Goal: Task Accomplishment & Management: Manage account settings

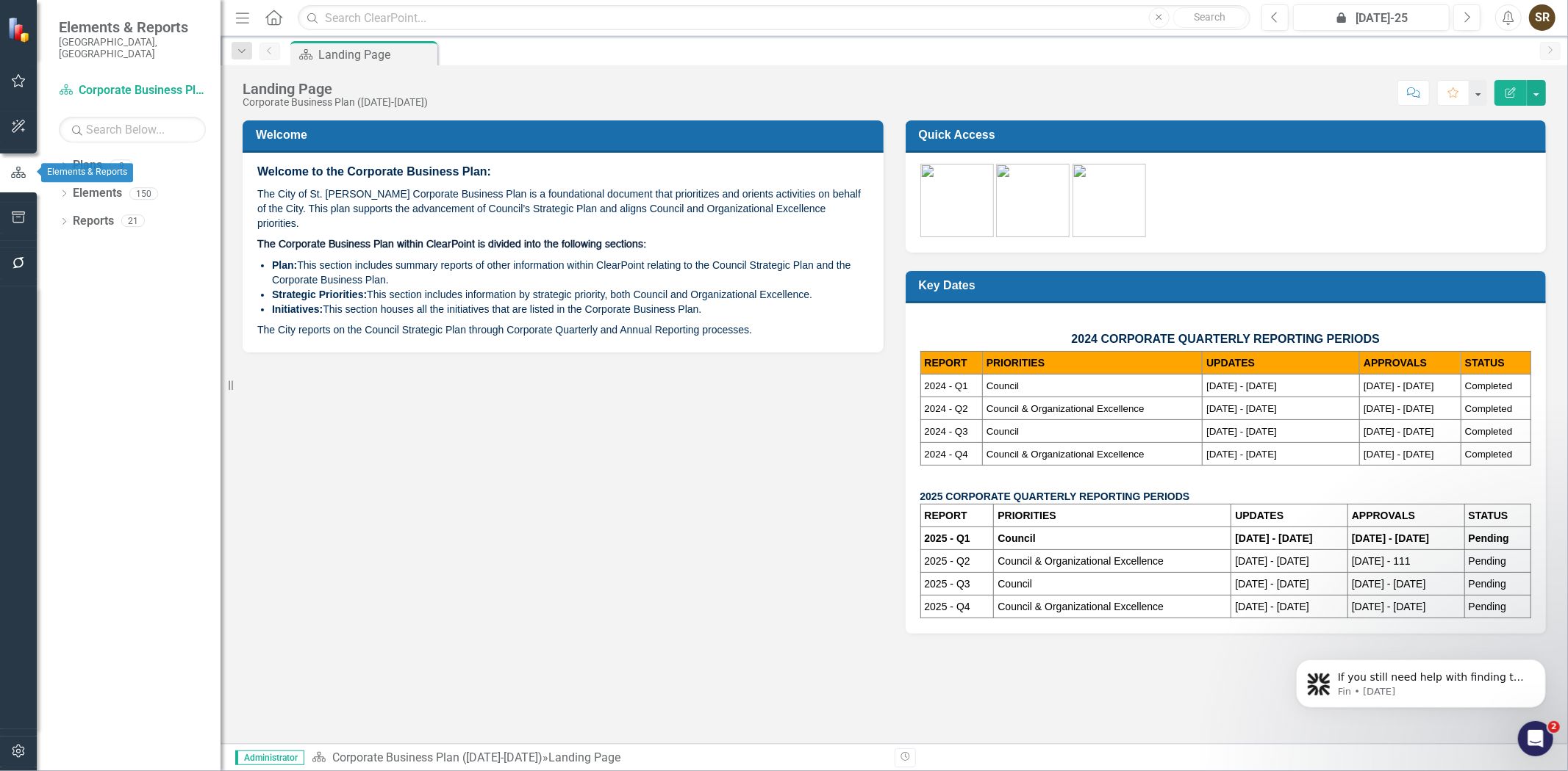
click at [13, 174] on icon "button" at bounding box center [18, 172] width 15 height 11
click at [67, 163] on icon "Dropdown" at bounding box center [64, 167] width 10 height 8
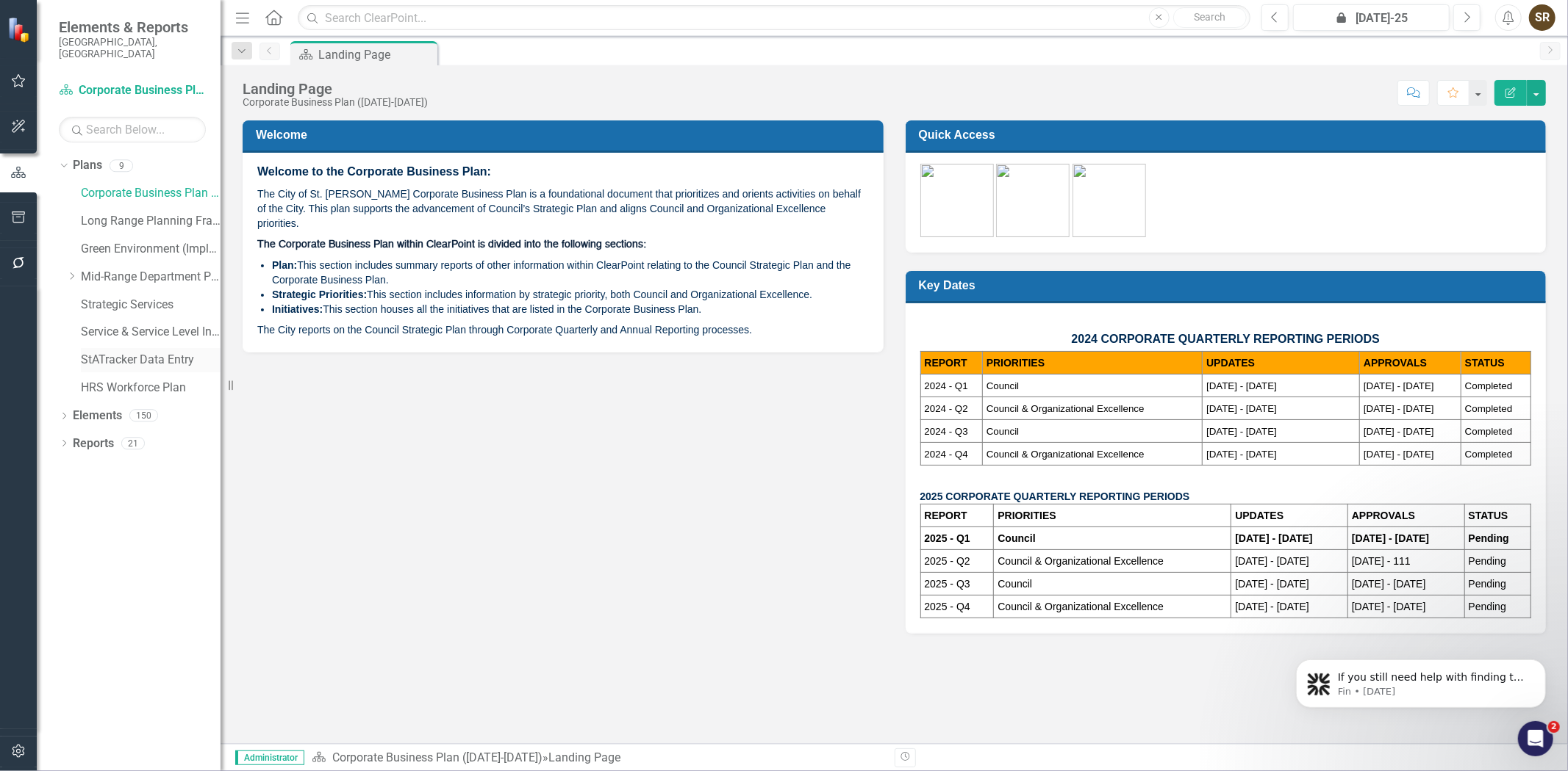
click at [100, 352] on link "StATracker Data Entry" at bounding box center [150, 360] width 140 height 17
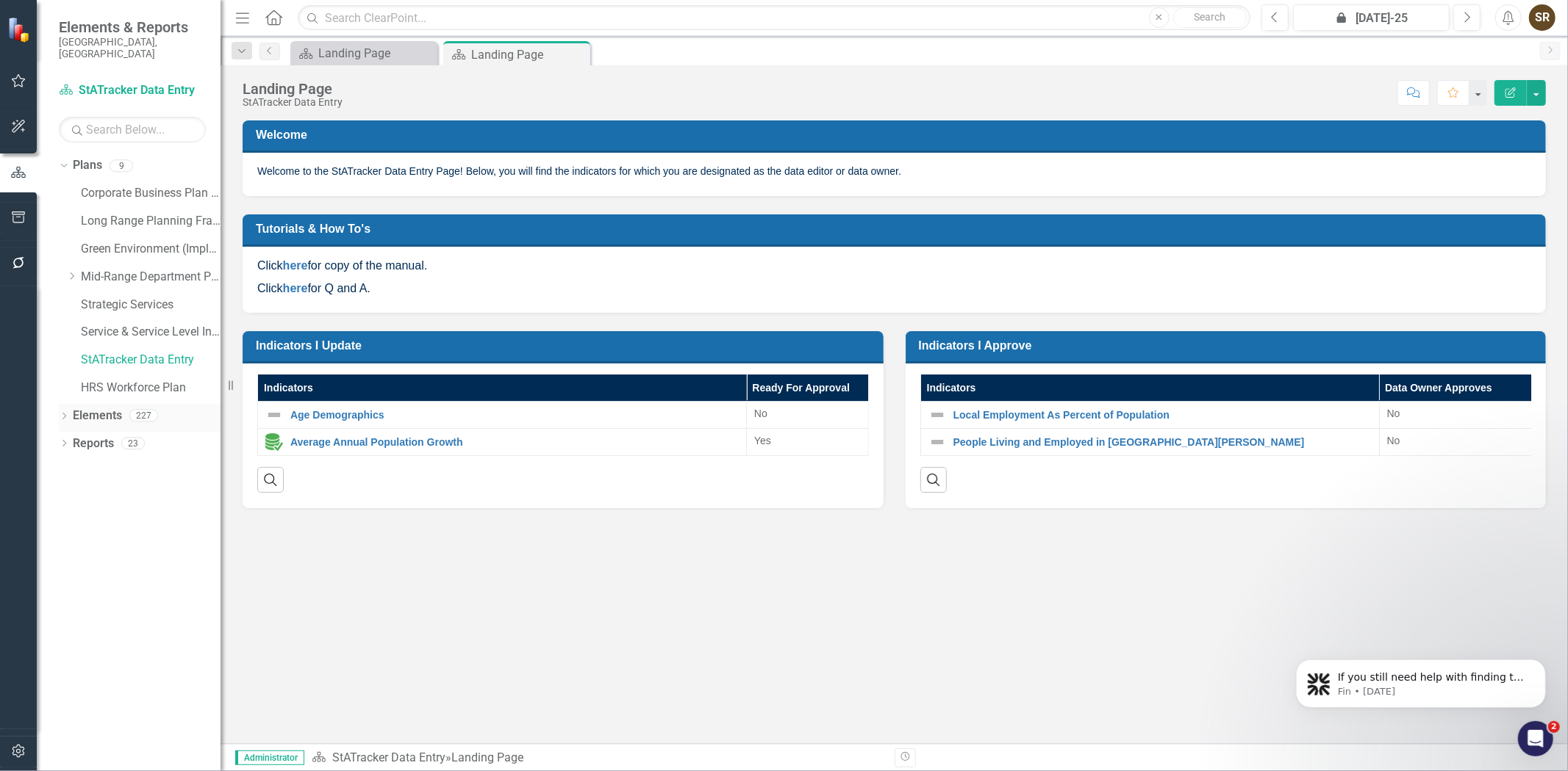
click at [65, 414] on icon "Dropdown" at bounding box center [64, 417] width 10 height 8
click at [117, 464] on link "Indicator Indicators" at bounding box center [116, 472] width 72 height 17
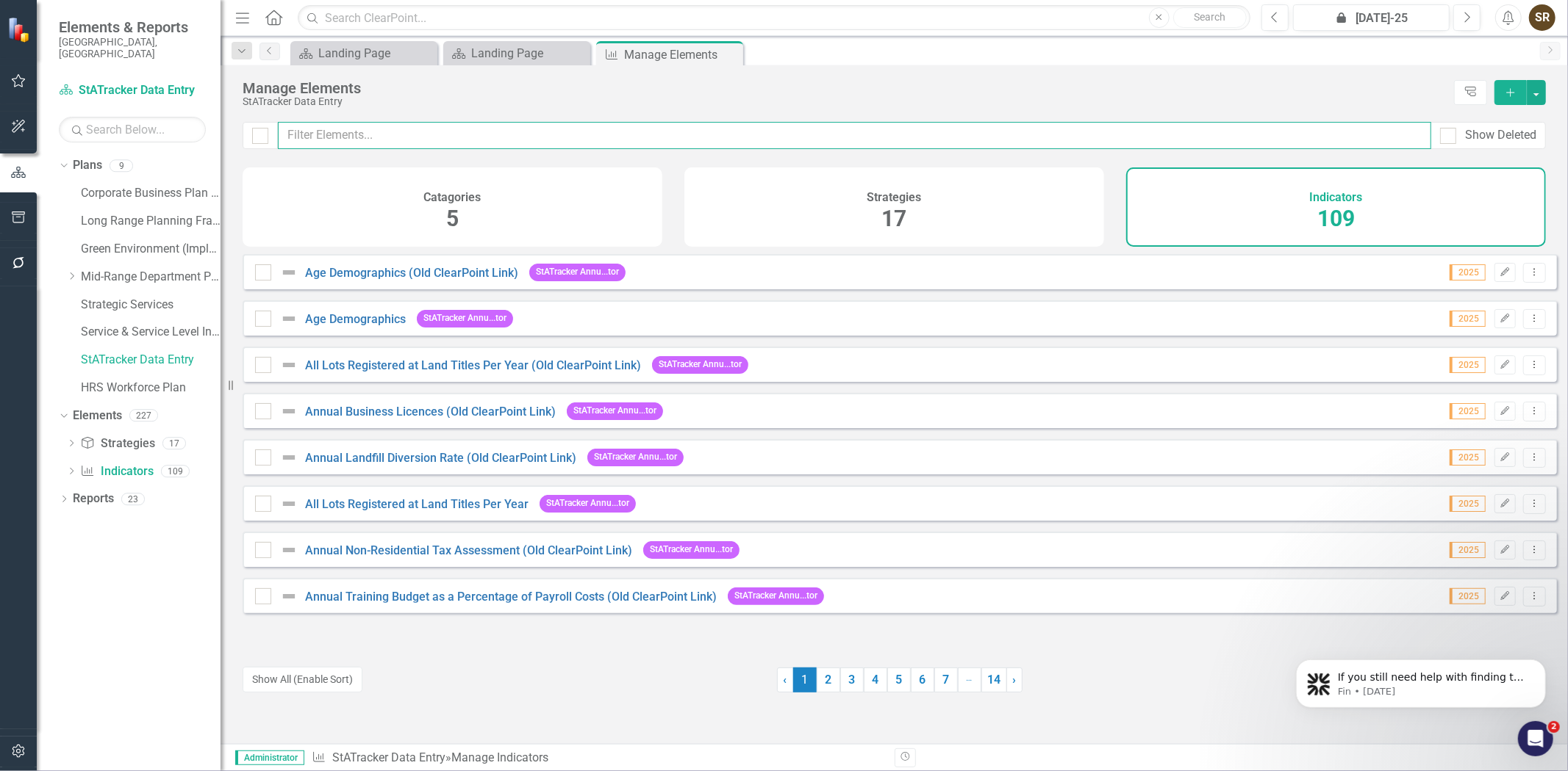
click at [395, 134] on input "text" at bounding box center [854, 135] width 1153 height 27
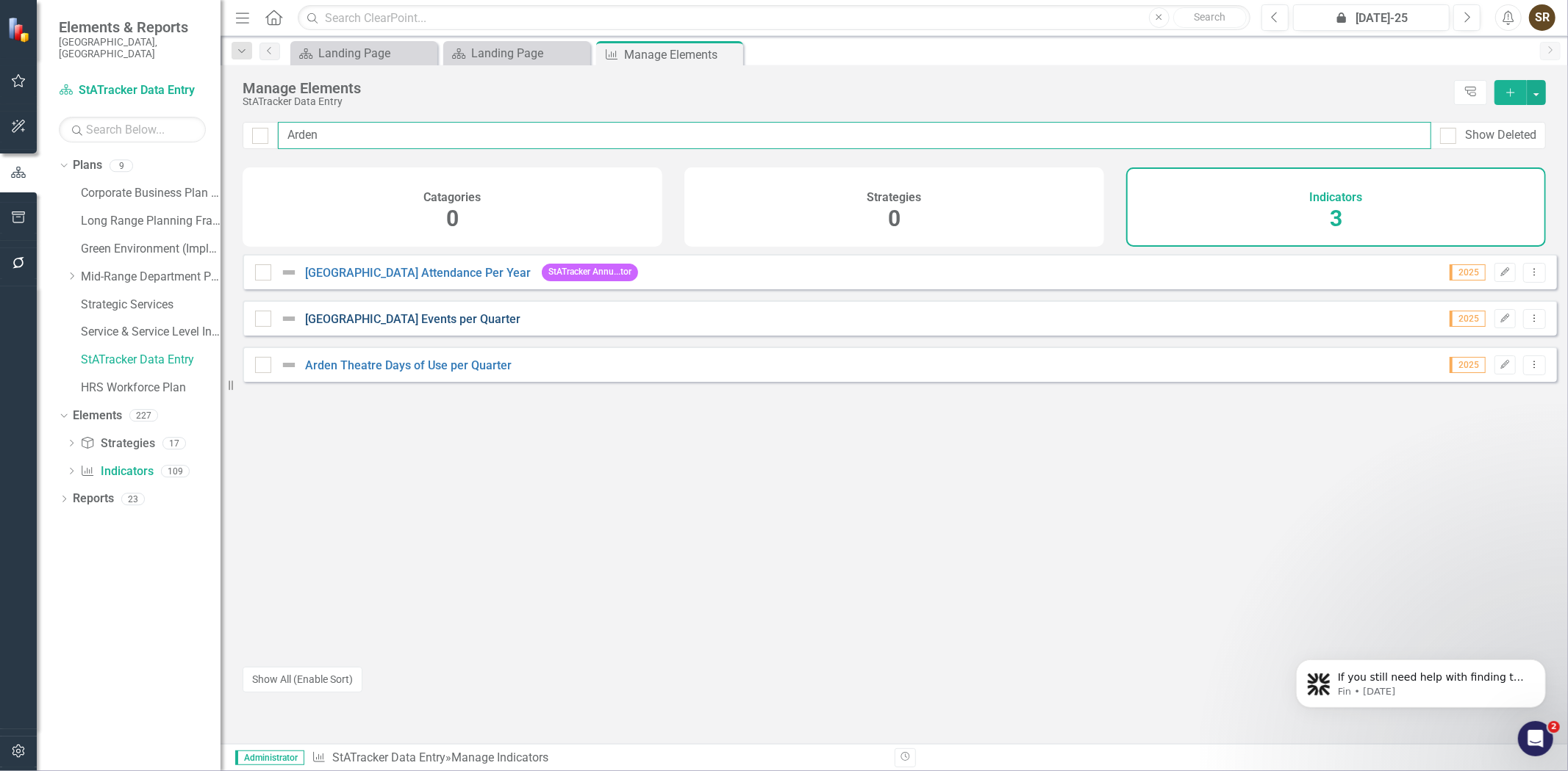
type input "Arden"
click at [446, 326] on link "[GEOGRAPHIC_DATA] Events per Quarter" at bounding box center [412, 319] width 215 height 14
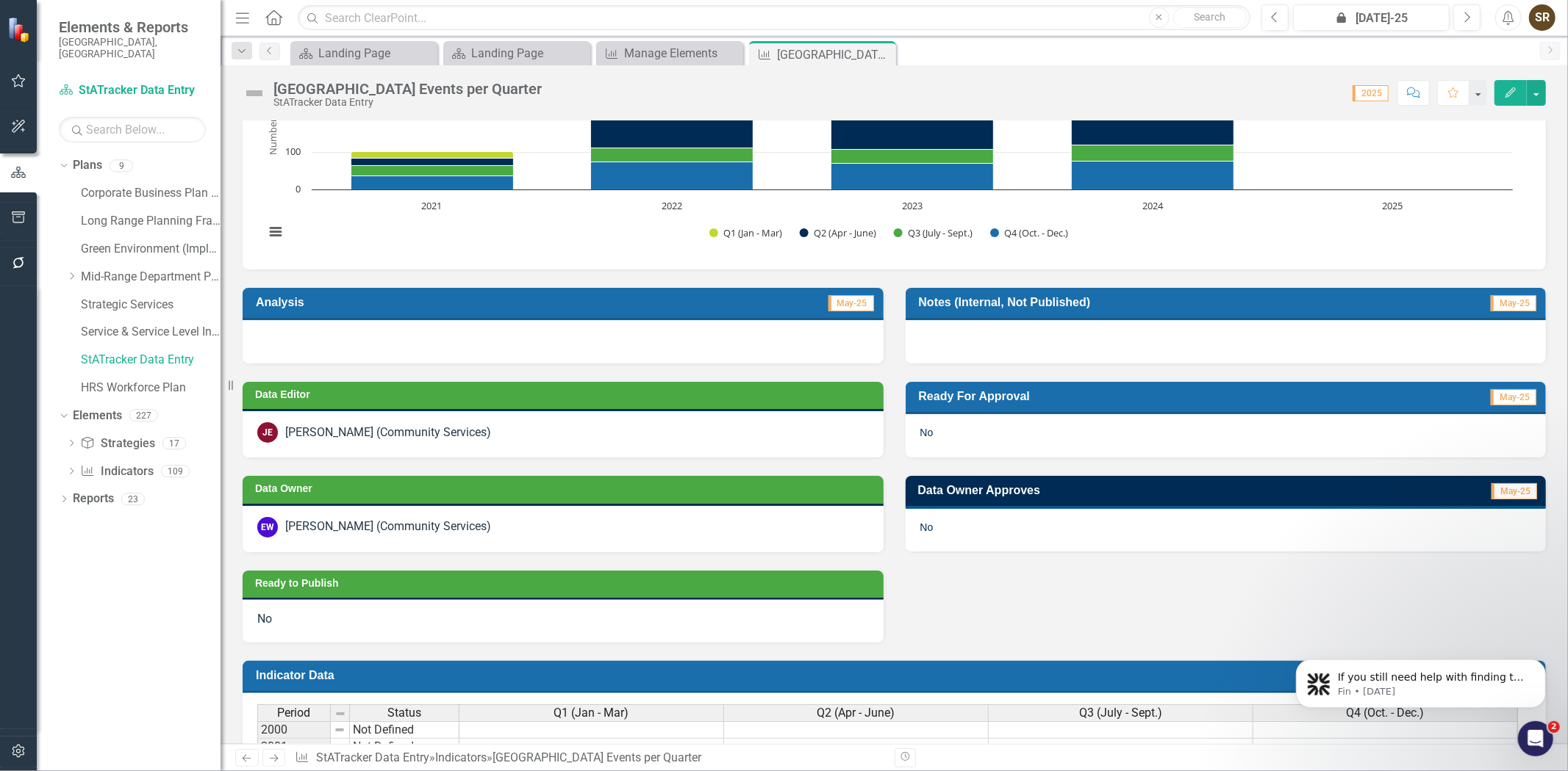
scroll to position [209, 0]
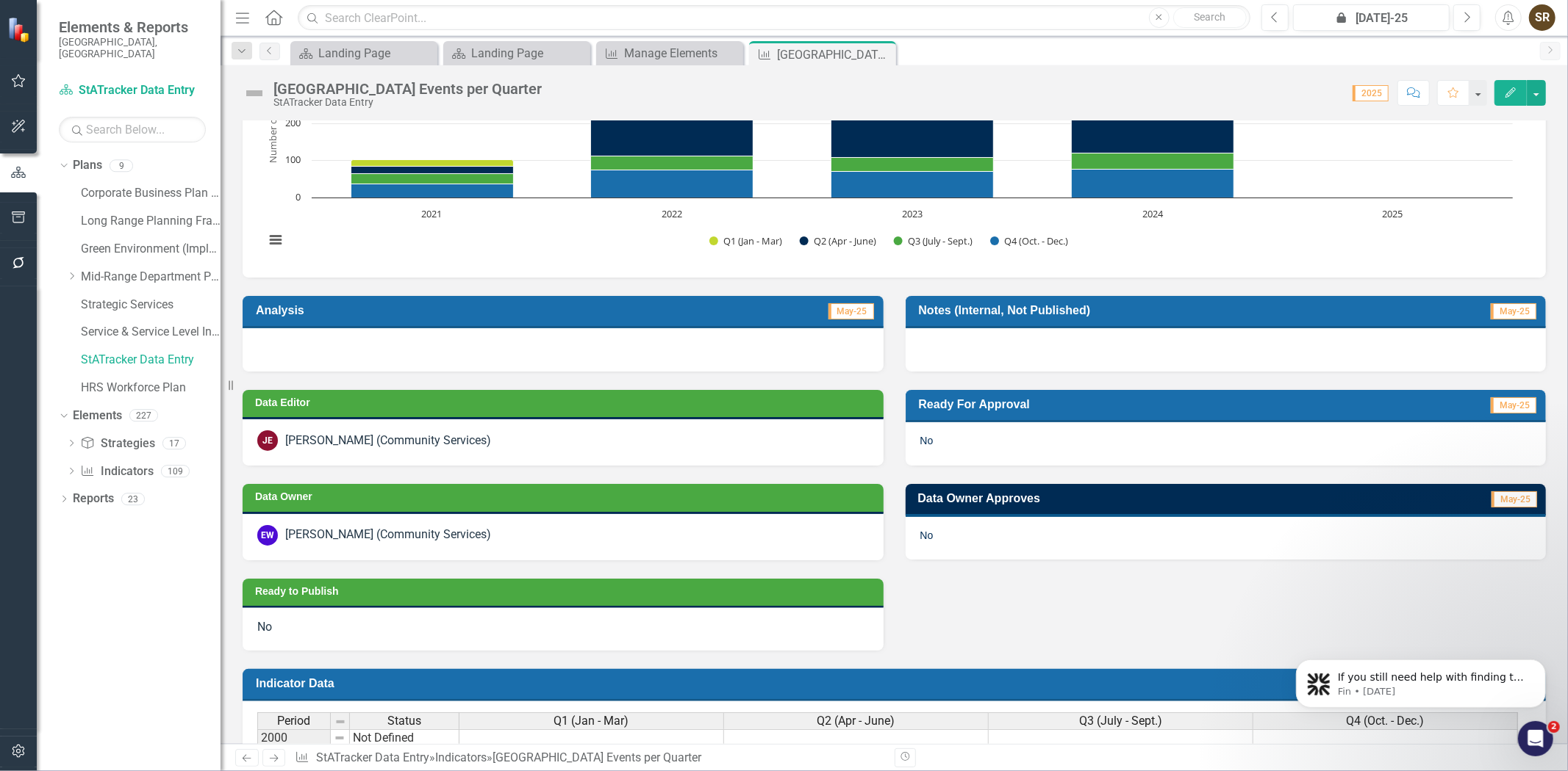
click at [597, 444] on div "JE [PERSON_NAME] (Community Services)" at bounding box center [563, 441] width 612 height 21
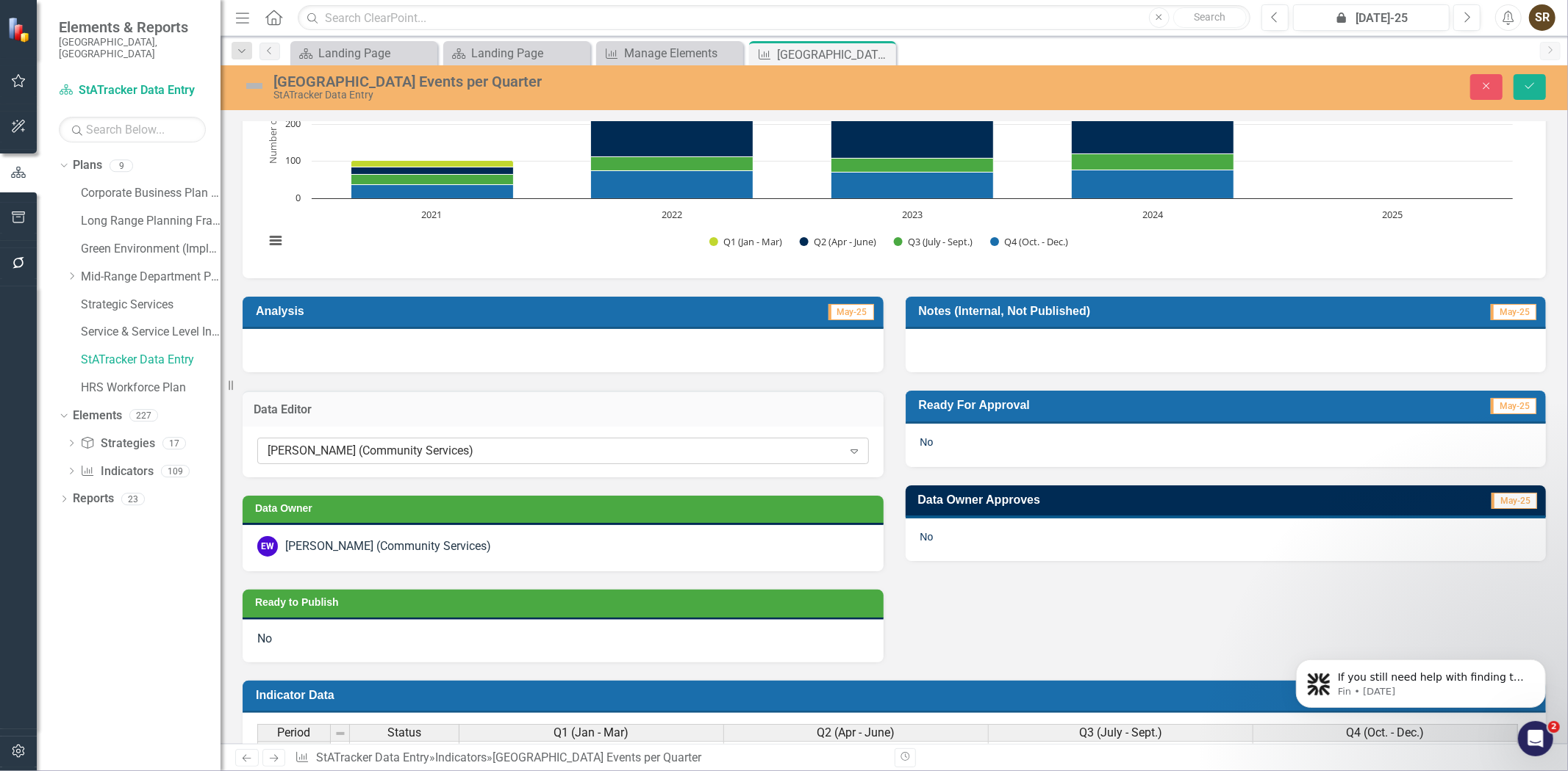
click at [489, 450] on div "[PERSON_NAME] (Community Services)" at bounding box center [555, 451] width 575 height 17
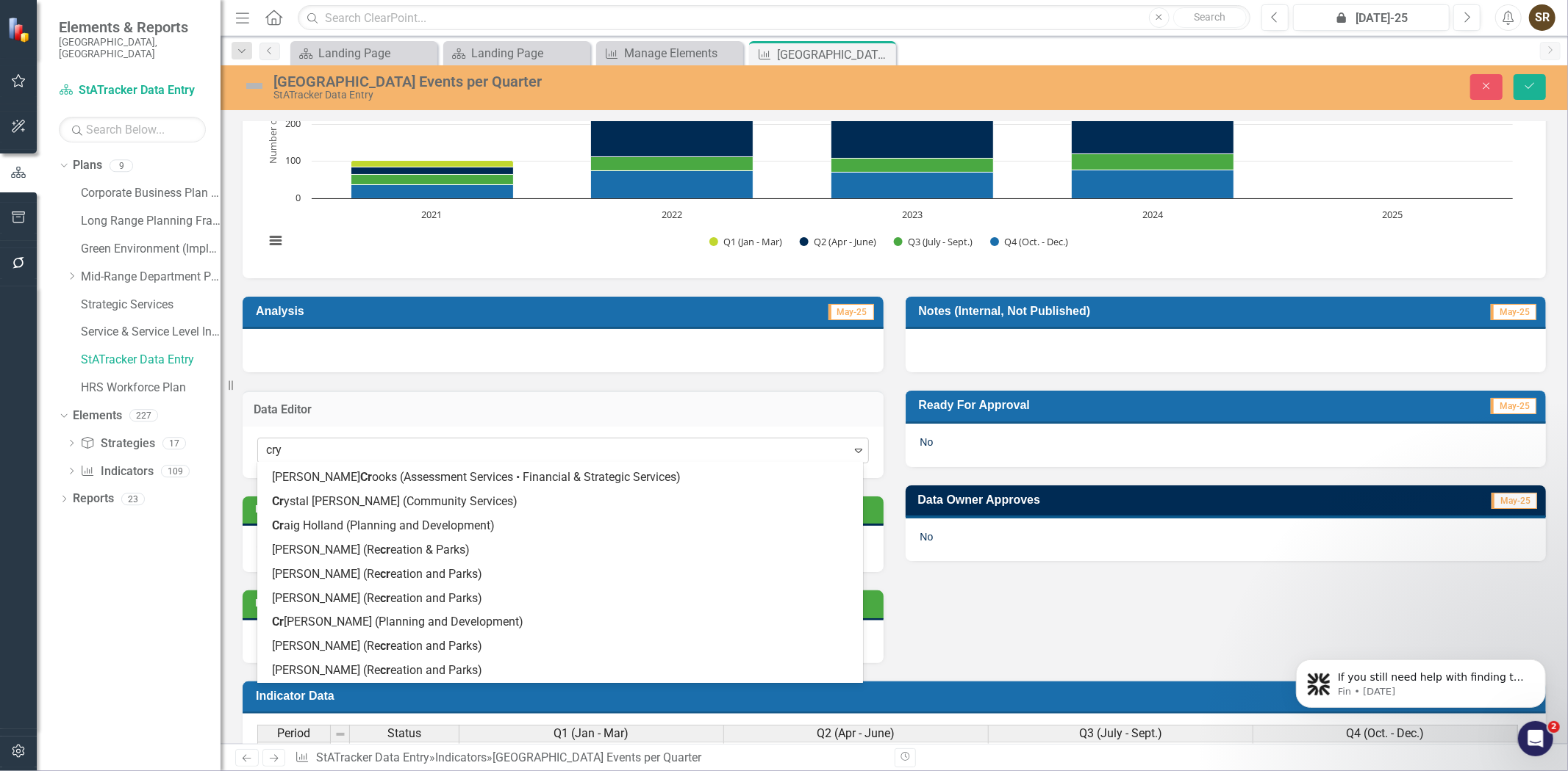
scroll to position [0, 0]
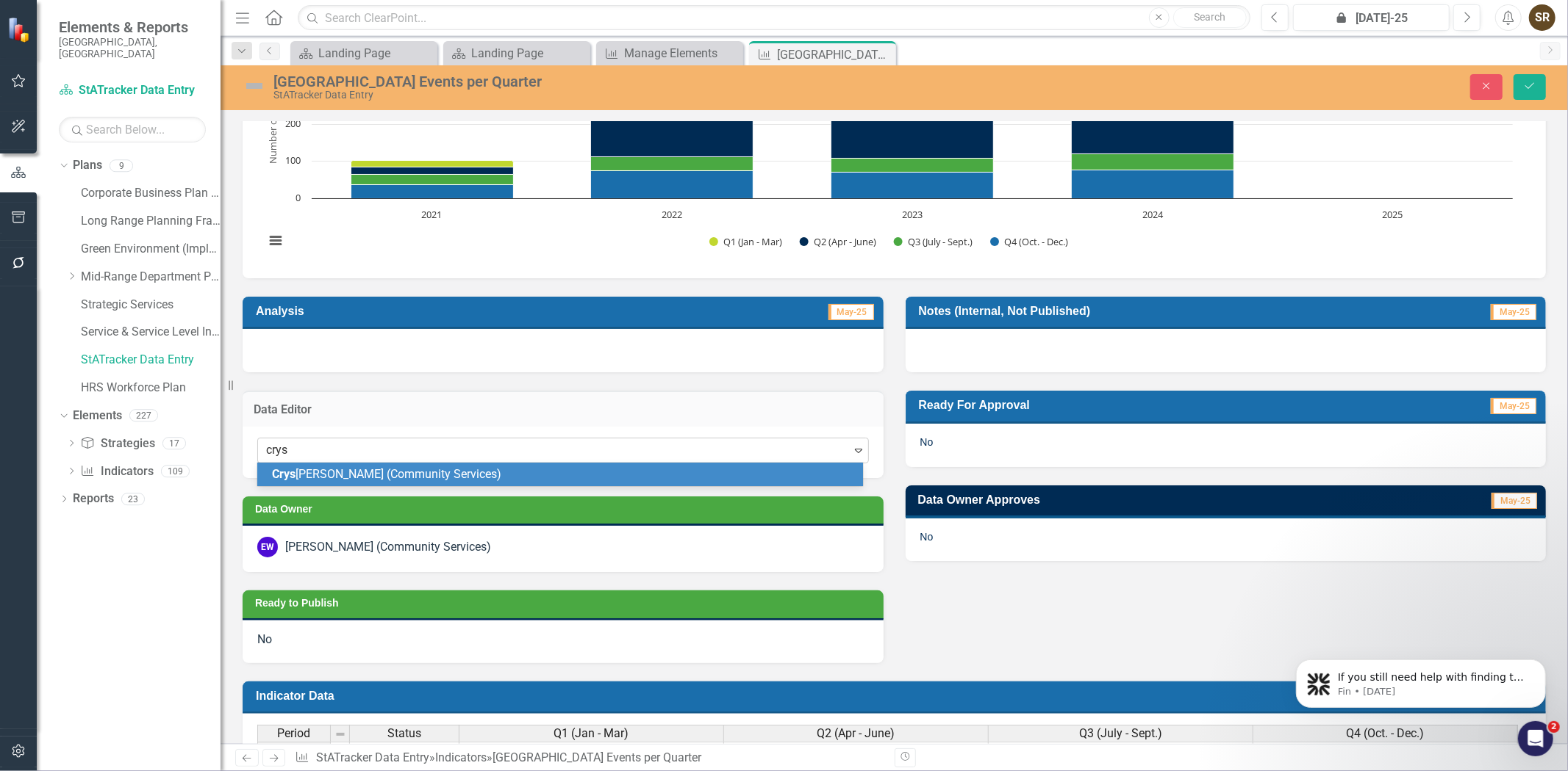
type input "cryst"
click at [480, 480] on span "Cryst [PERSON_NAME] (Community Services)" at bounding box center [388, 474] width 233 height 14
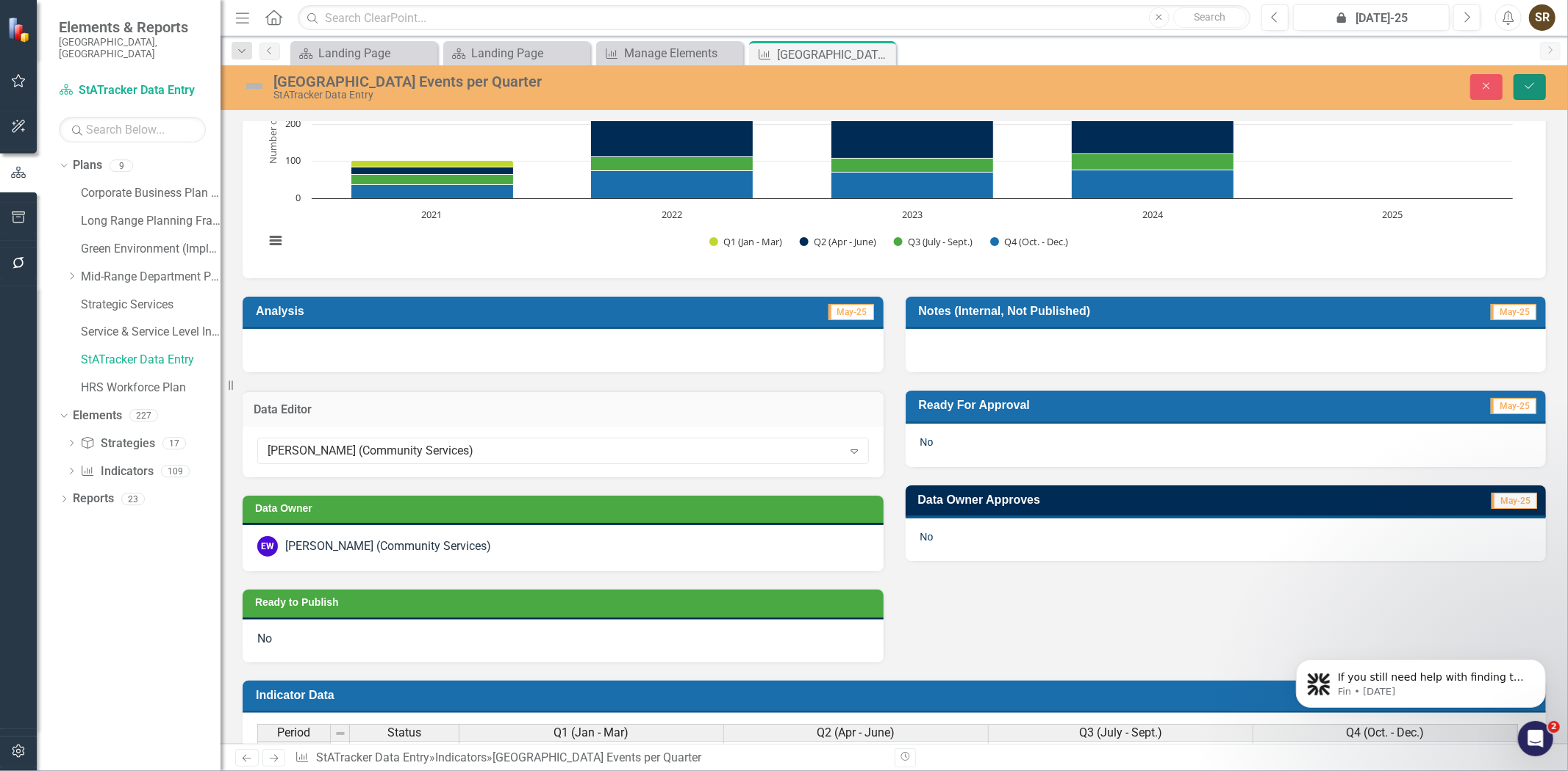
click at [1527, 92] on button "Save" at bounding box center [1530, 86] width 33 height 26
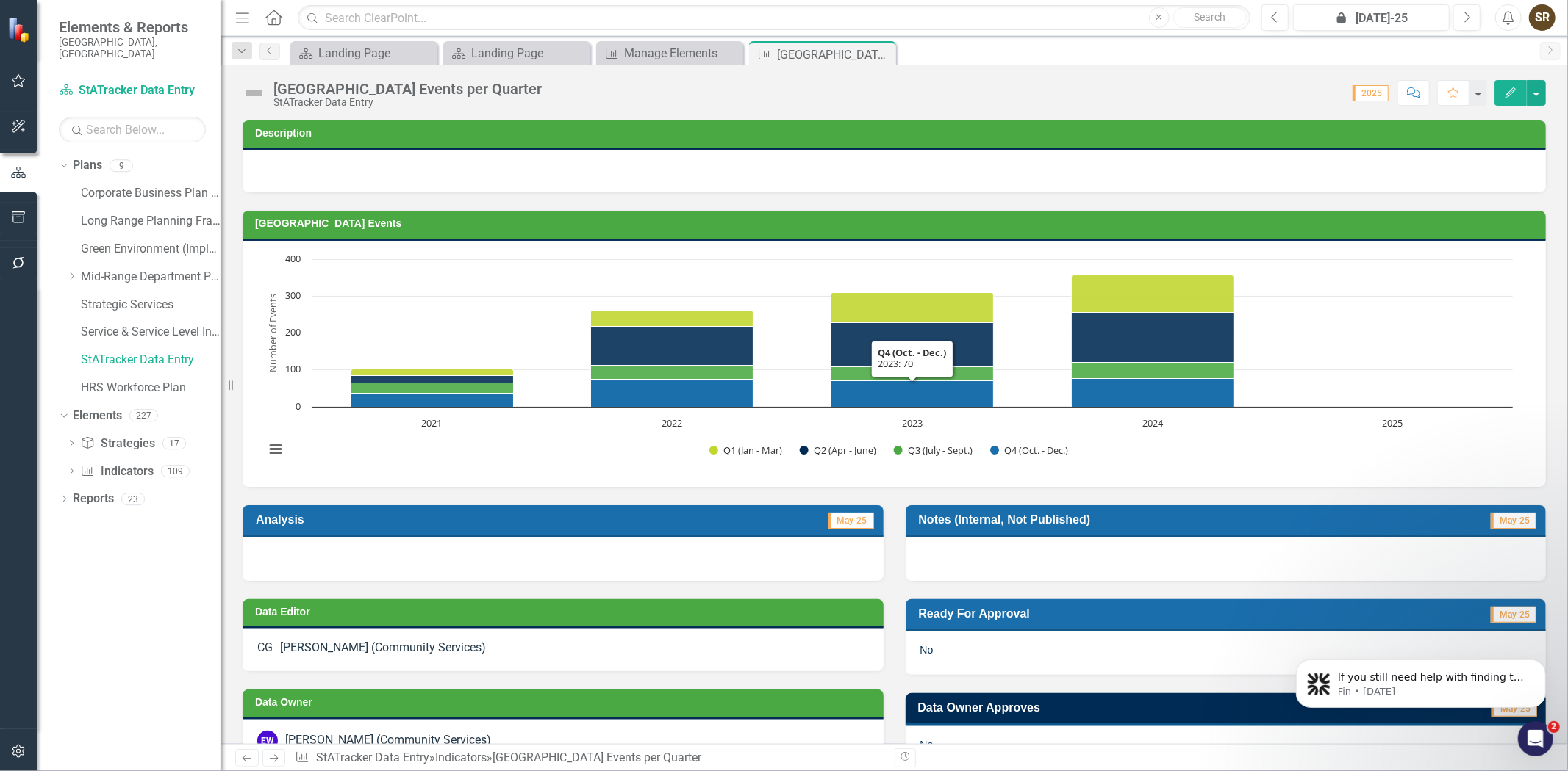
click at [555, 546] on div at bounding box center [562, 559] width 641 height 43
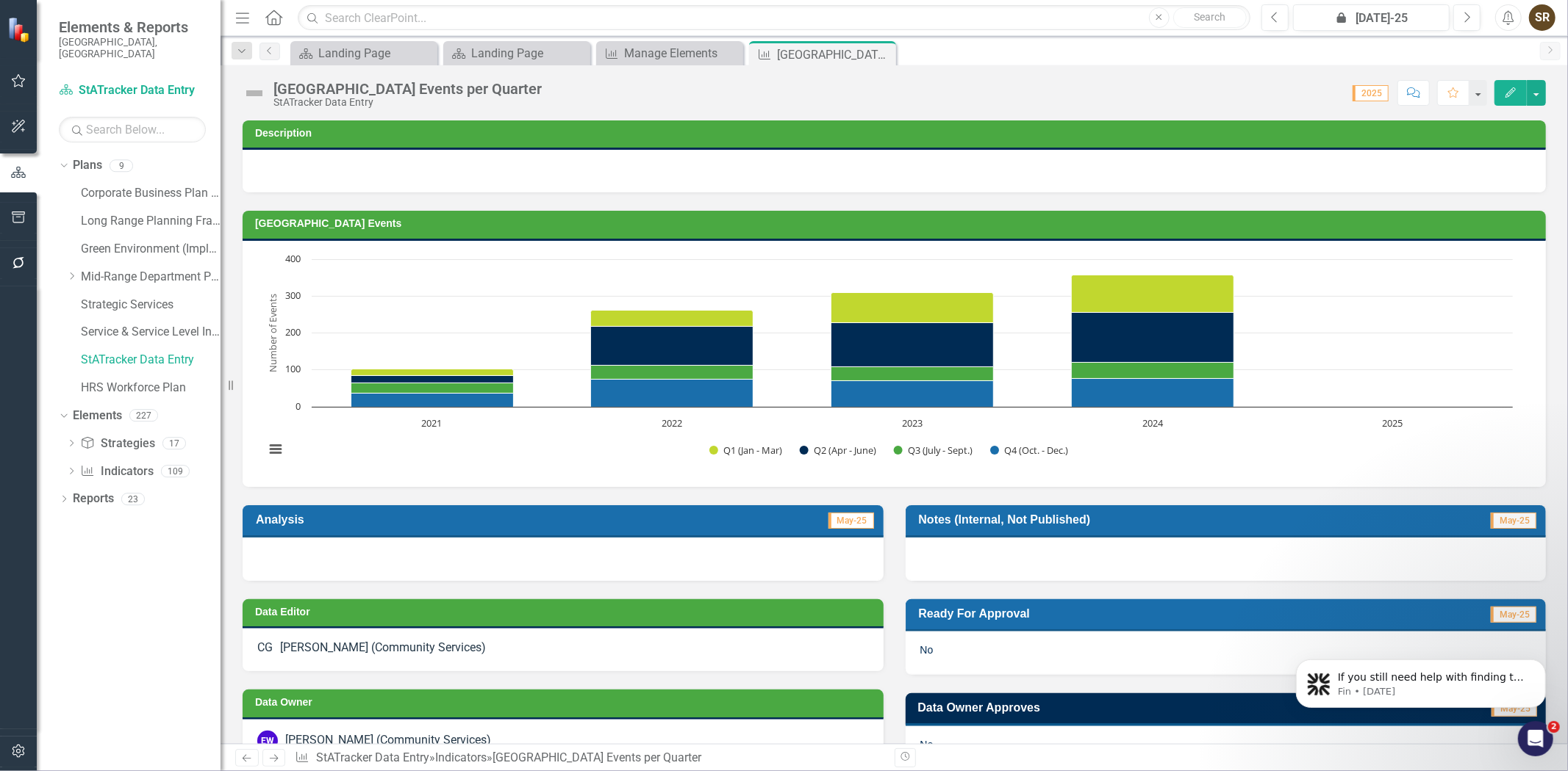
click at [555, 546] on div at bounding box center [562, 559] width 641 height 43
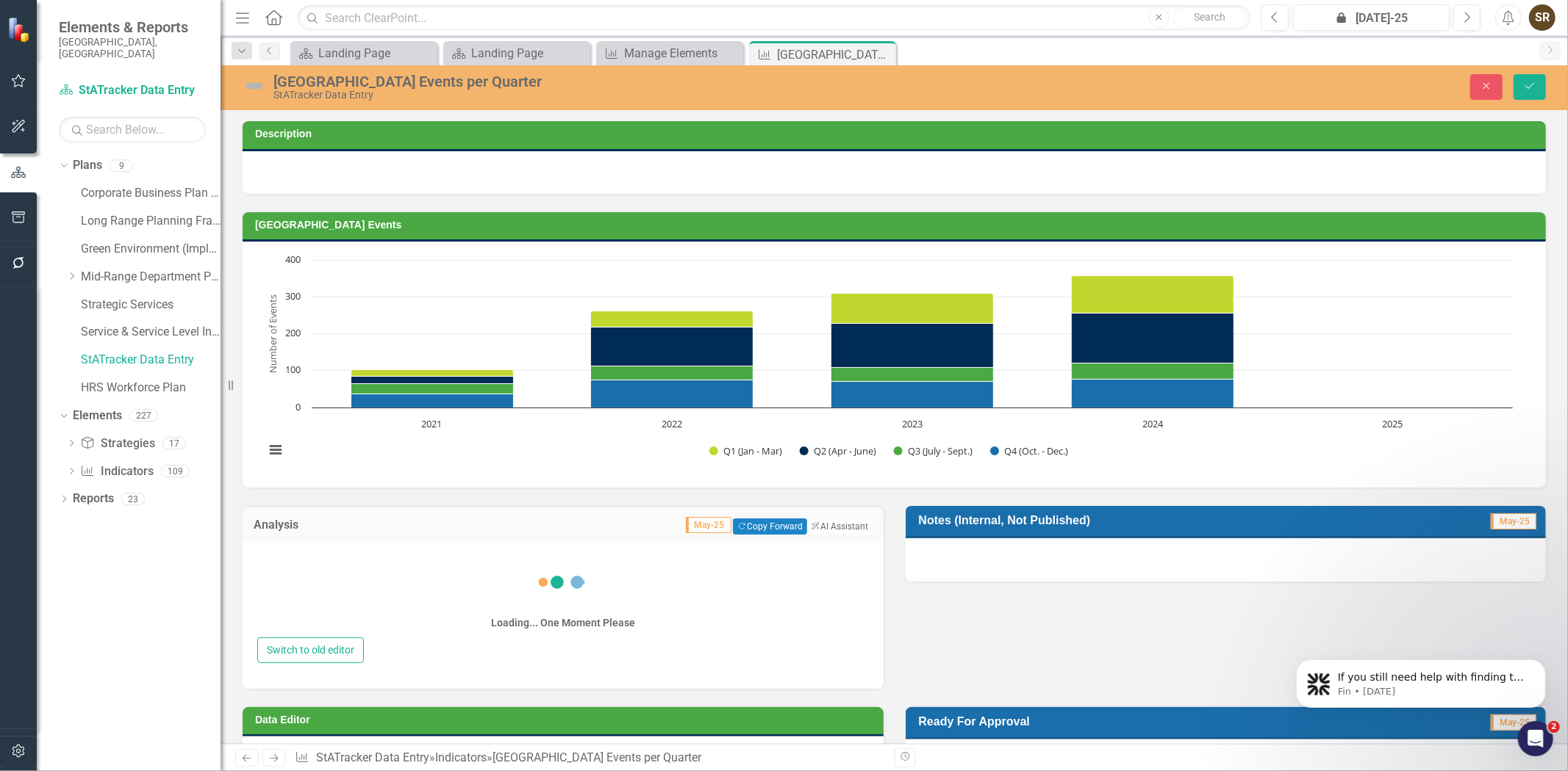
click at [483, 566] on div "Loading... One Moment Please" at bounding box center [563, 595] width 612 height 84
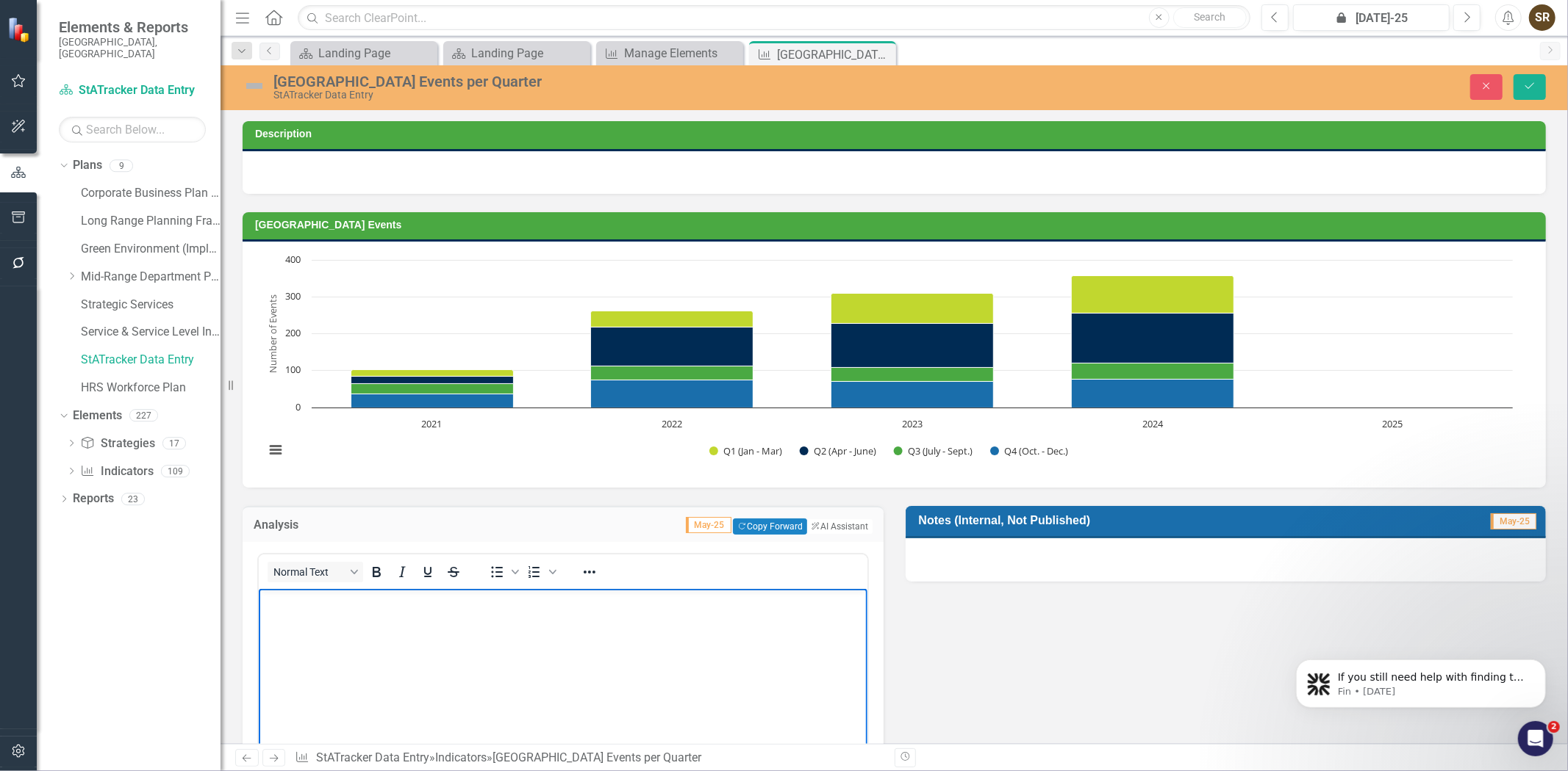
click at [290, 609] on p "Rich Text Area. Press ALT-0 for help." at bounding box center [562, 601] width 601 height 18
click at [1480, 88] on icon "Close" at bounding box center [1486, 86] width 13 height 10
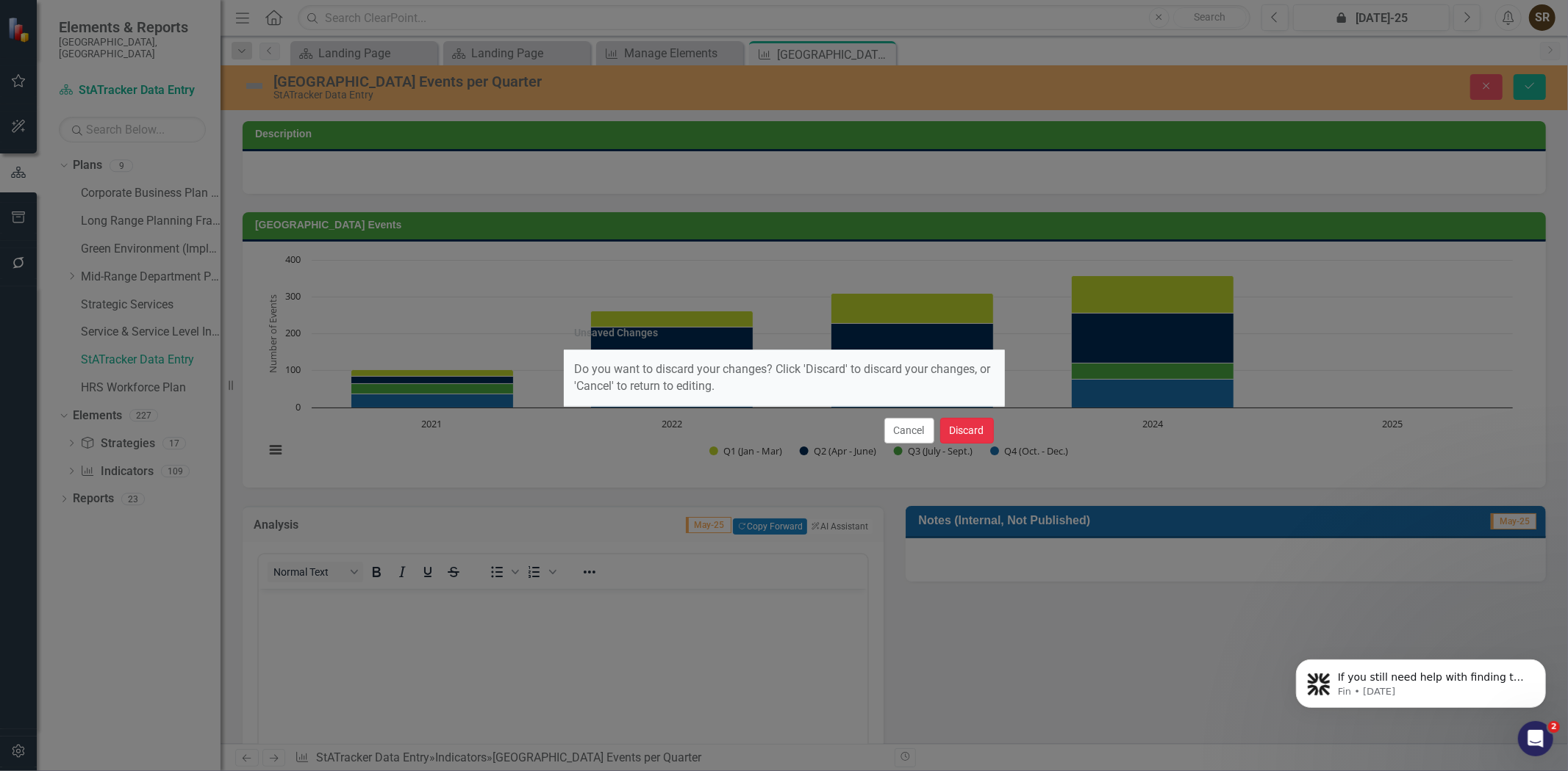
click at [965, 424] on button "Discard" at bounding box center [967, 431] width 54 height 26
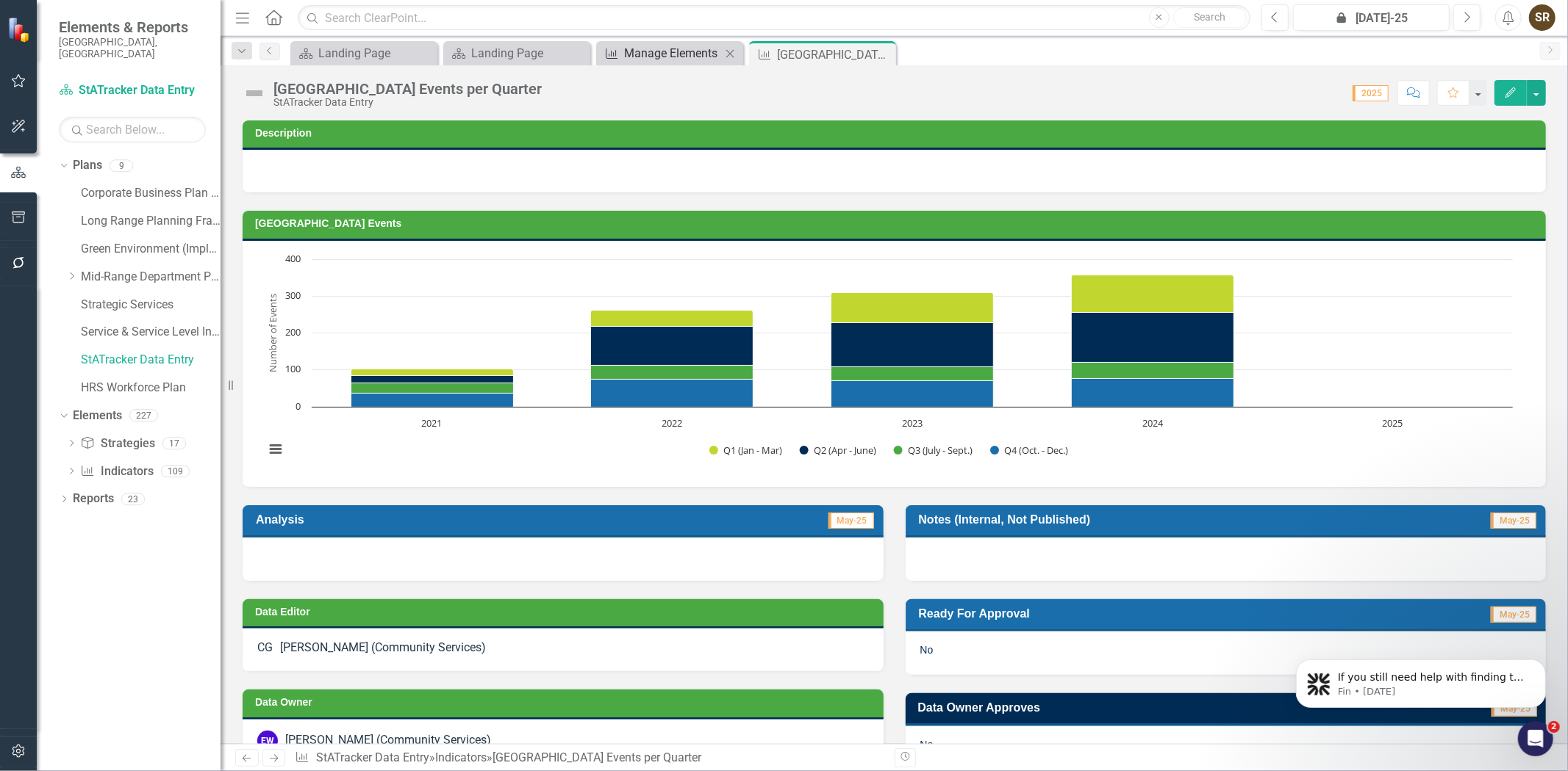
click at [678, 54] on div "Manage Elements" at bounding box center [672, 53] width 97 height 18
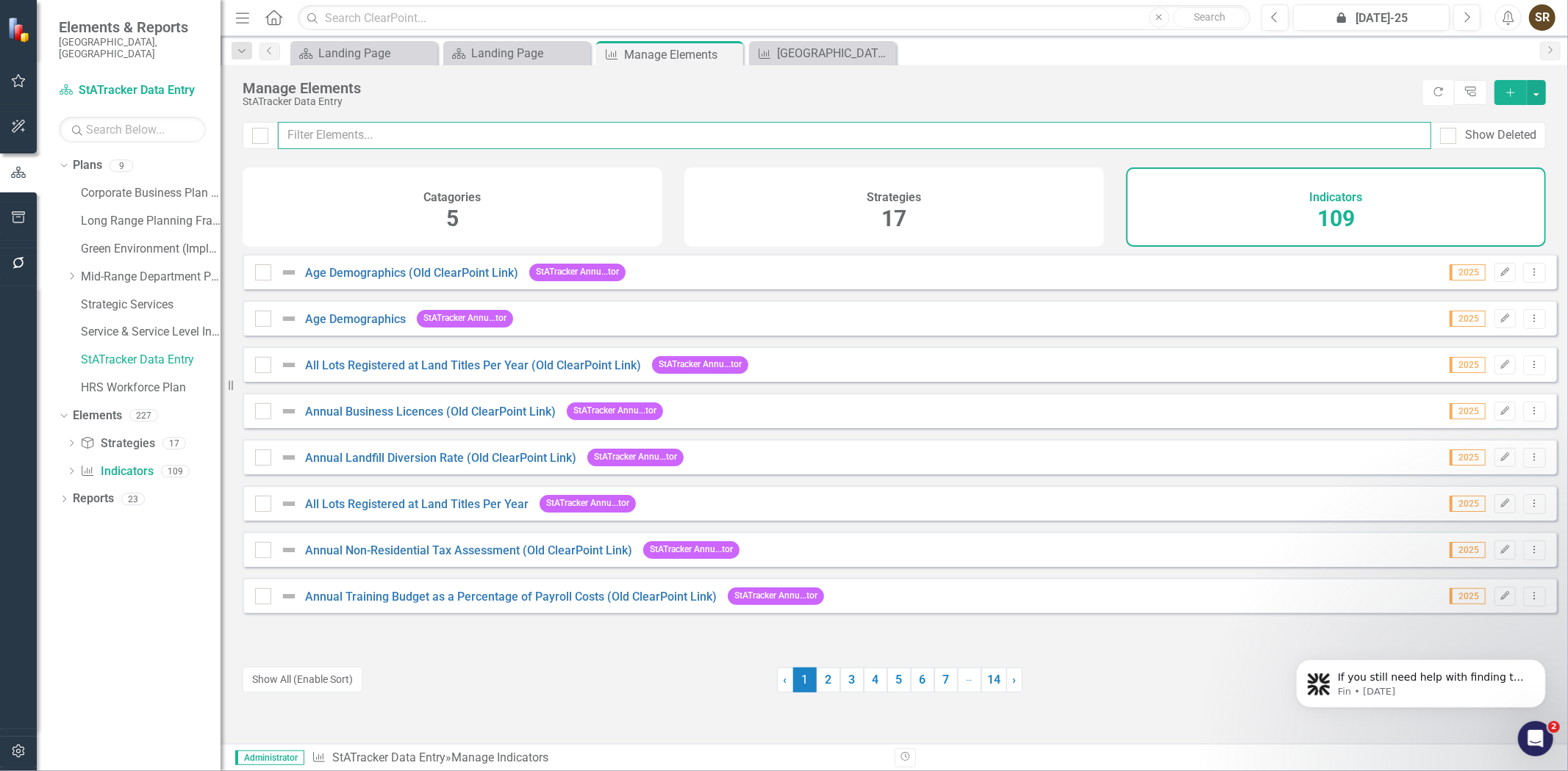
click at [417, 129] on input "text" at bounding box center [854, 135] width 1153 height 27
click at [406, 137] on input "text" at bounding box center [854, 135] width 1153 height 27
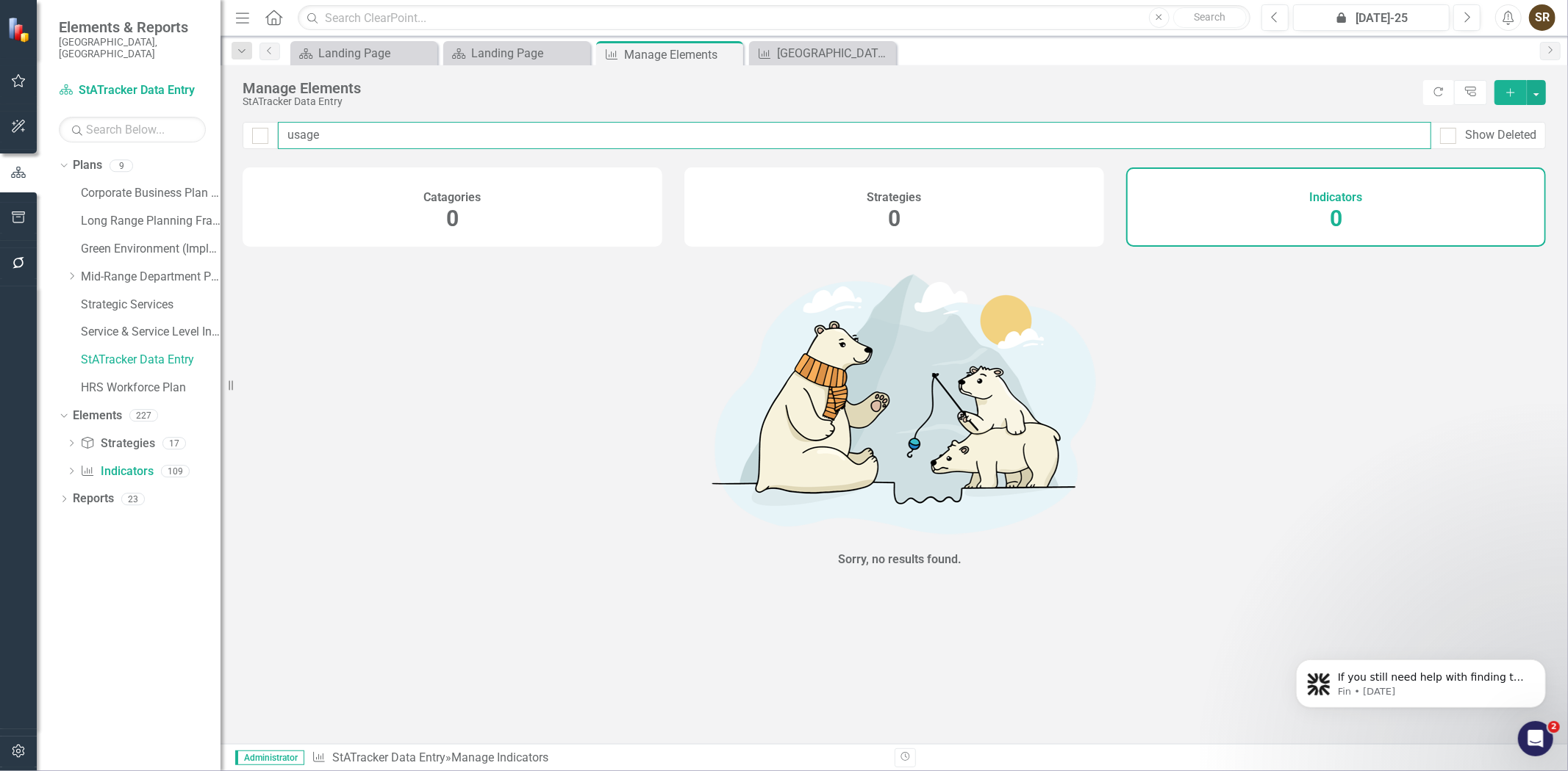
type input "usage"
drag, startPoint x: 328, startPoint y: 136, endPoint x: 277, endPoint y: 134, distance: 51.0
click at [278, 134] on input "usage" at bounding box center [854, 135] width 1153 height 27
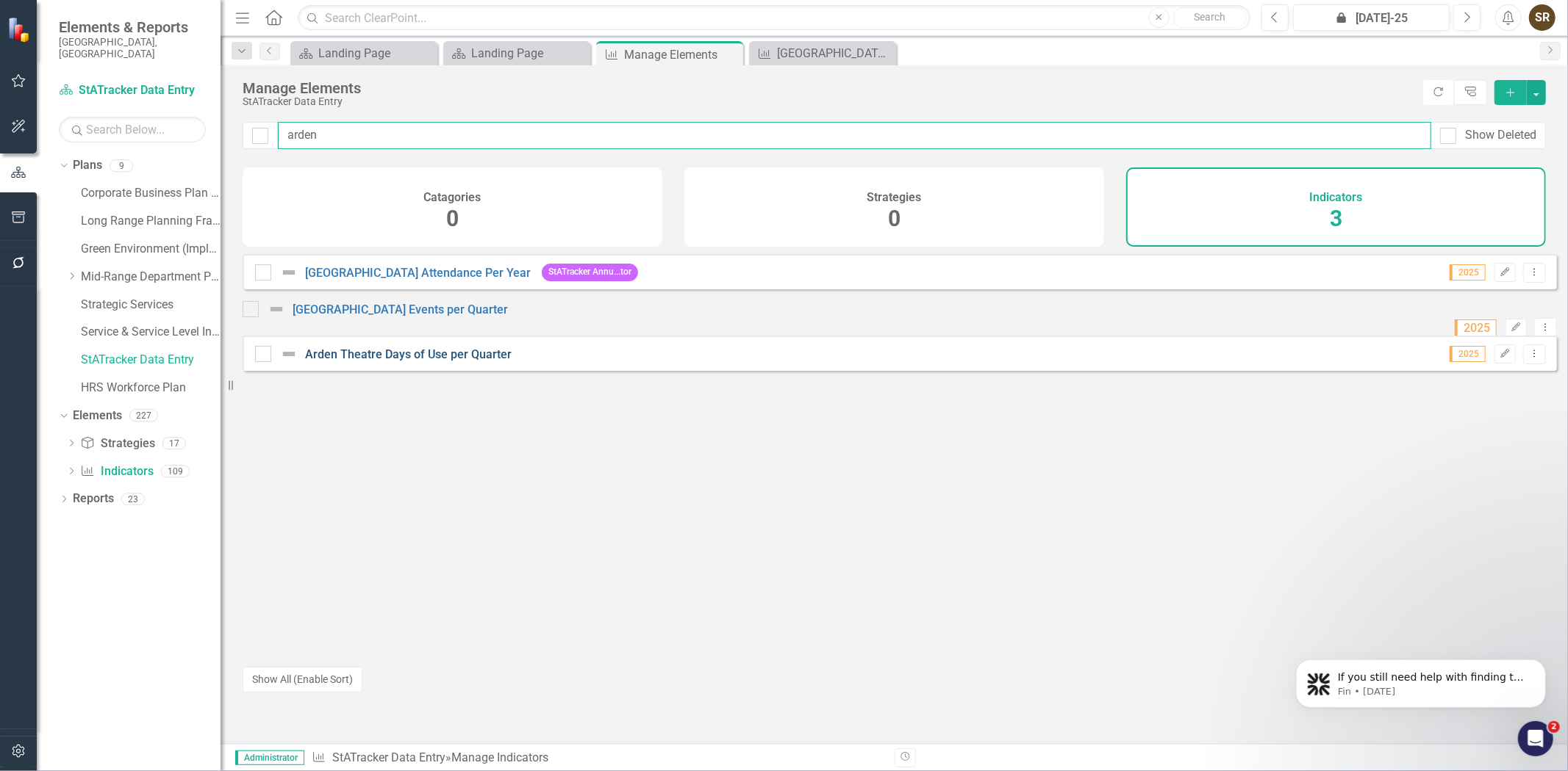
type input "arden"
click at [412, 361] on link "Arden Theatre Days of Use per Quarter" at bounding box center [409, 354] width 207 height 14
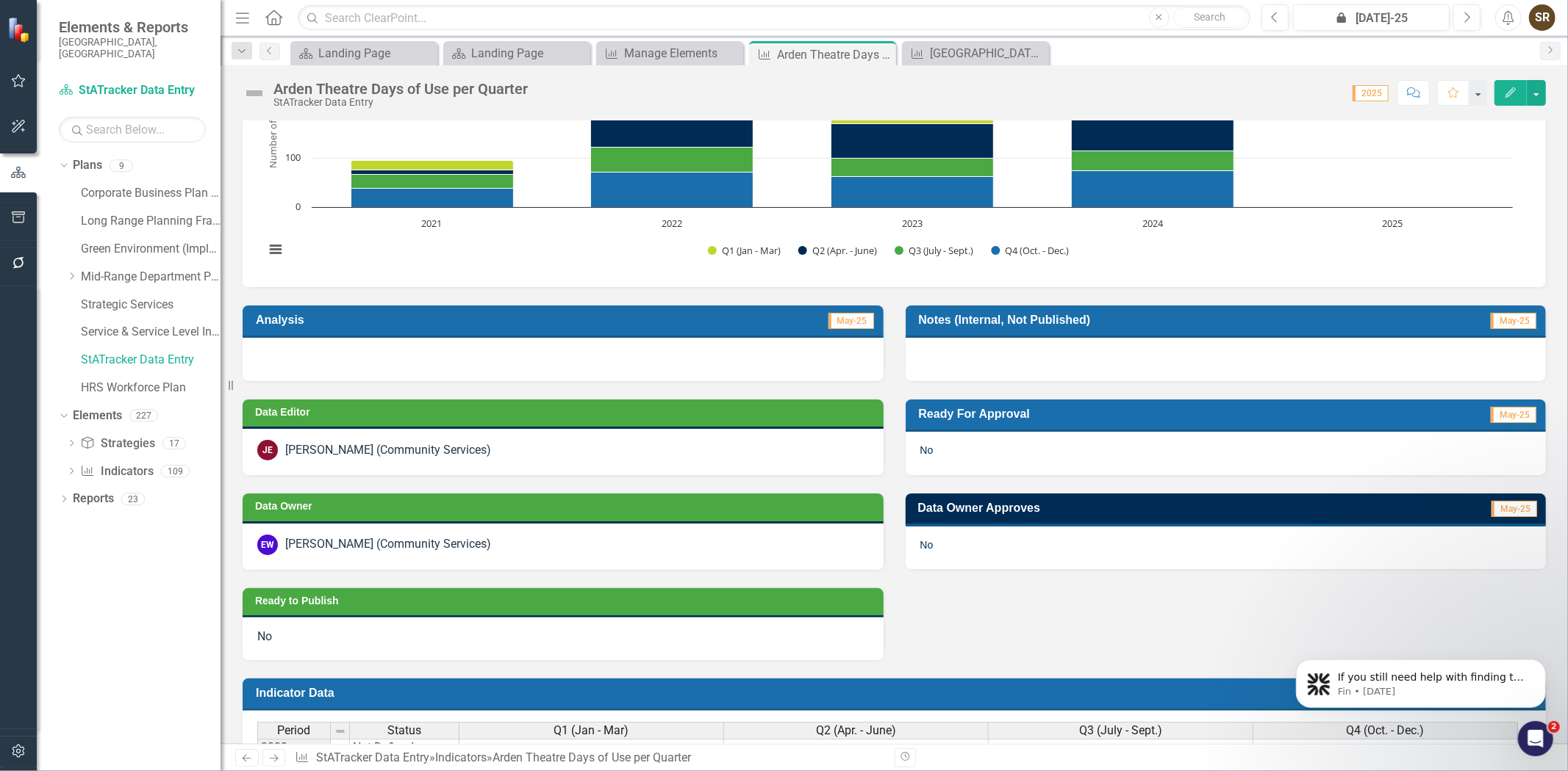
scroll to position [204, 0]
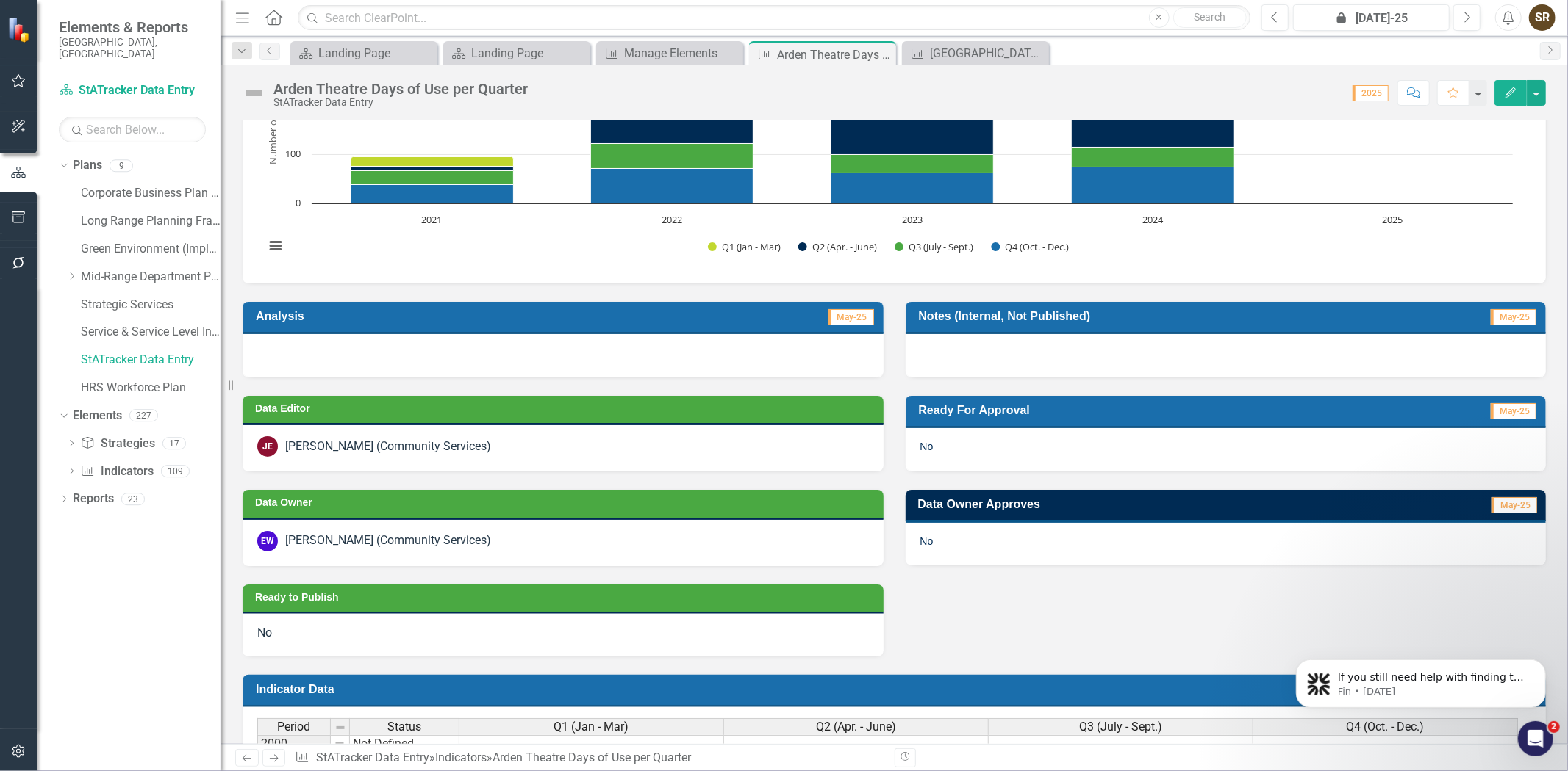
click at [457, 450] on div "[PERSON_NAME] (Community Services)" at bounding box center [388, 447] width 206 height 17
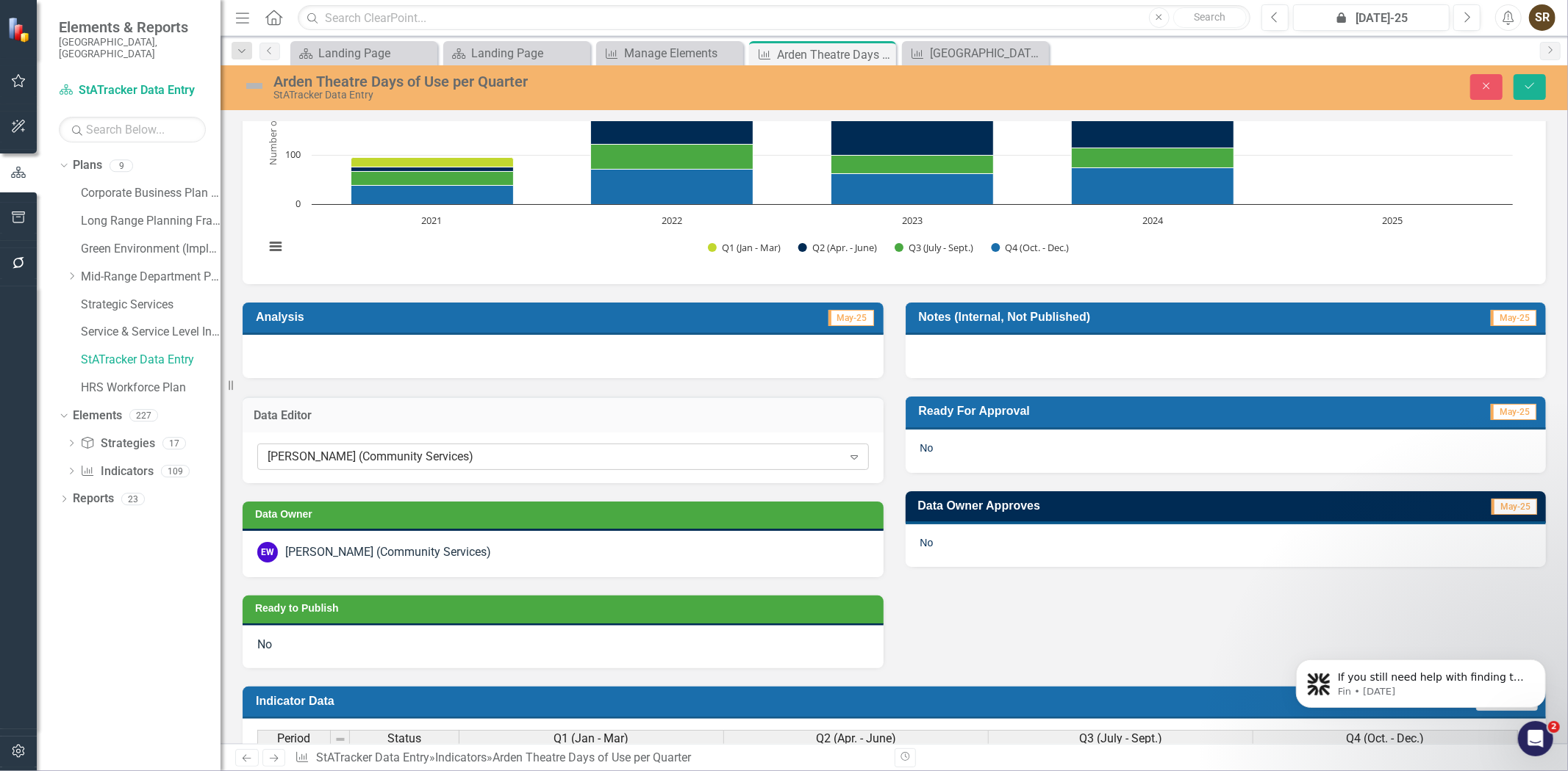
click at [461, 465] on div "[PERSON_NAME] (Community Services) Expand" at bounding box center [563, 457] width 612 height 27
type input "Crys"
click at [244, 770] on span "Crys [PERSON_NAME] (Community Services)" at bounding box center [129, 782] width 229 height 14
click at [1532, 81] on icon "Save" at bounding box center [1530, 86] width 13 height 10
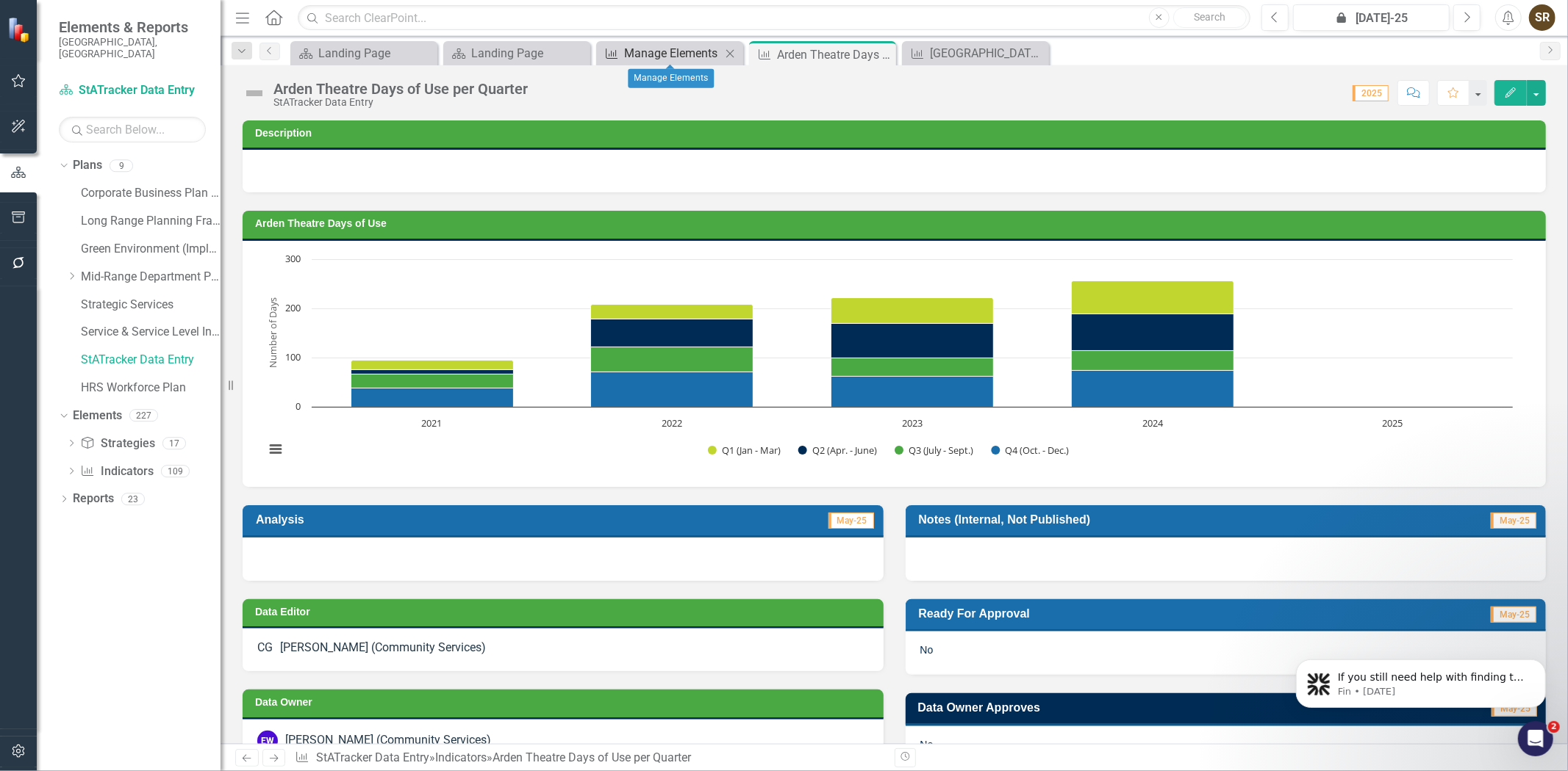
click at [669, 52] on div "Manage Elements" at bounding box center [672, 53] width 97 height 18
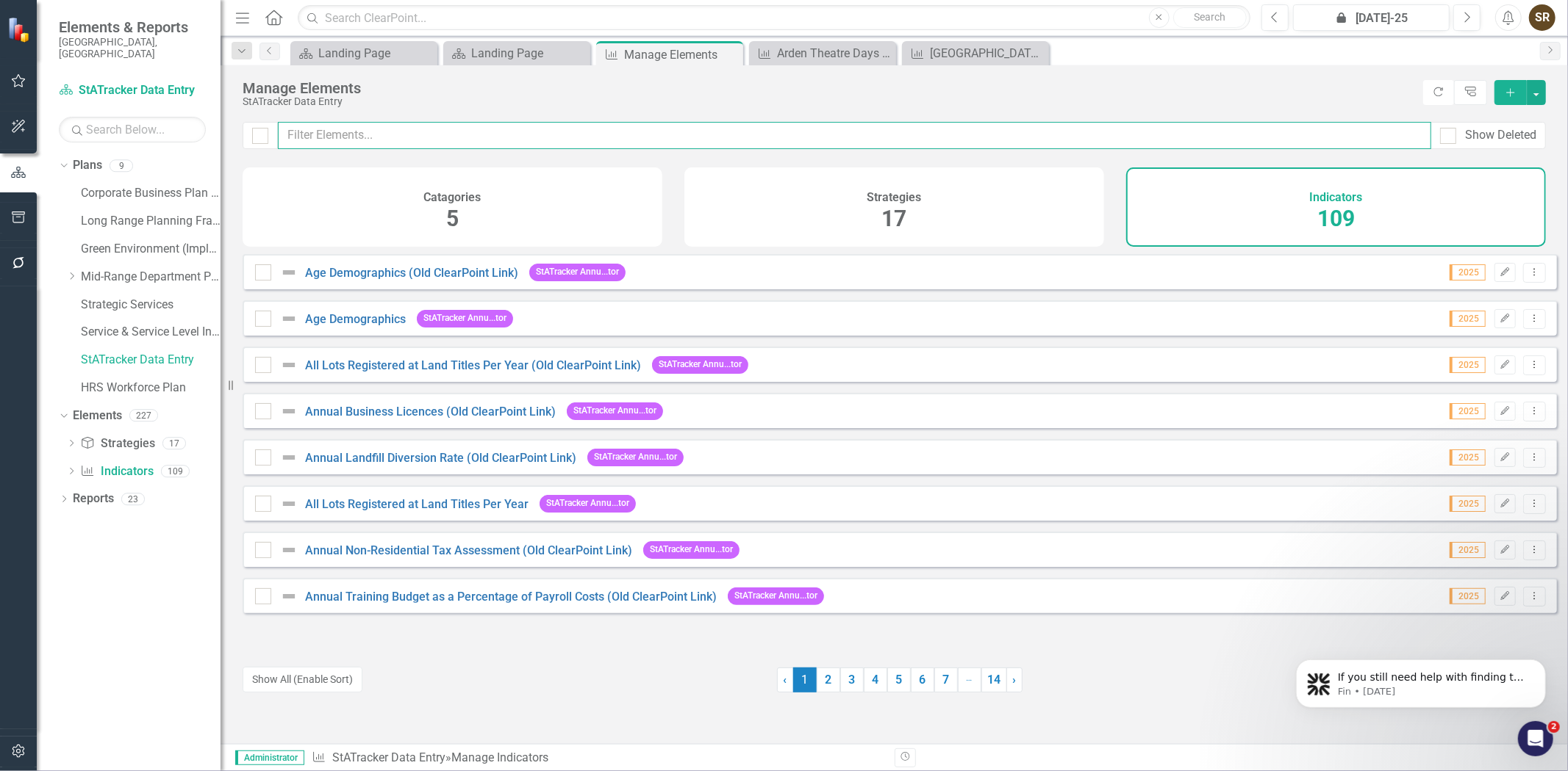
click at [457, 135] on input "text" at bounding box center [854, 135] width 1153 height 27
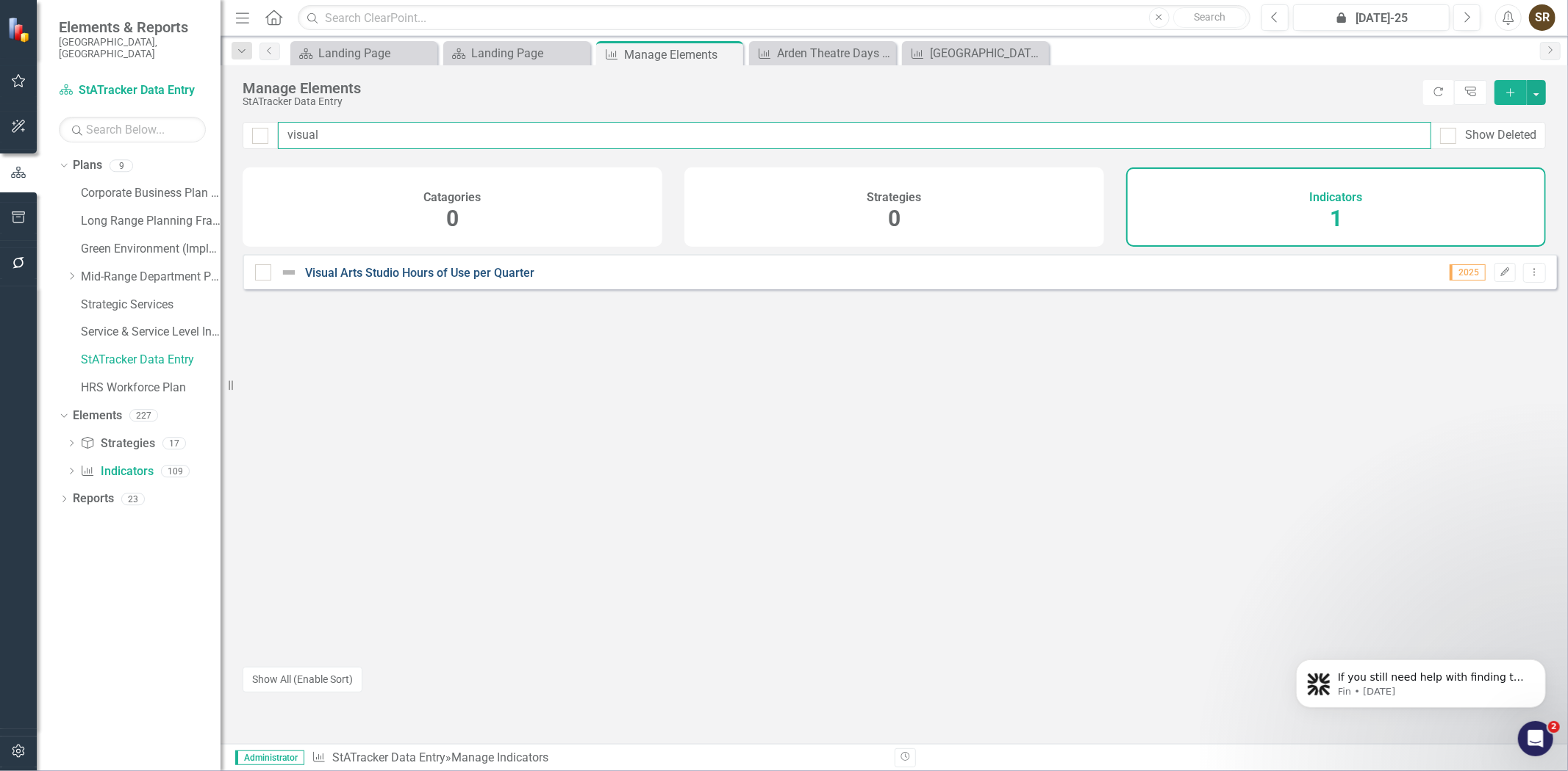
type input "visual"
click at [479, 280] on link "Visual Arts Studio Hours of Use per Quarter" at bounding box center [420, 273] width 229 height 14
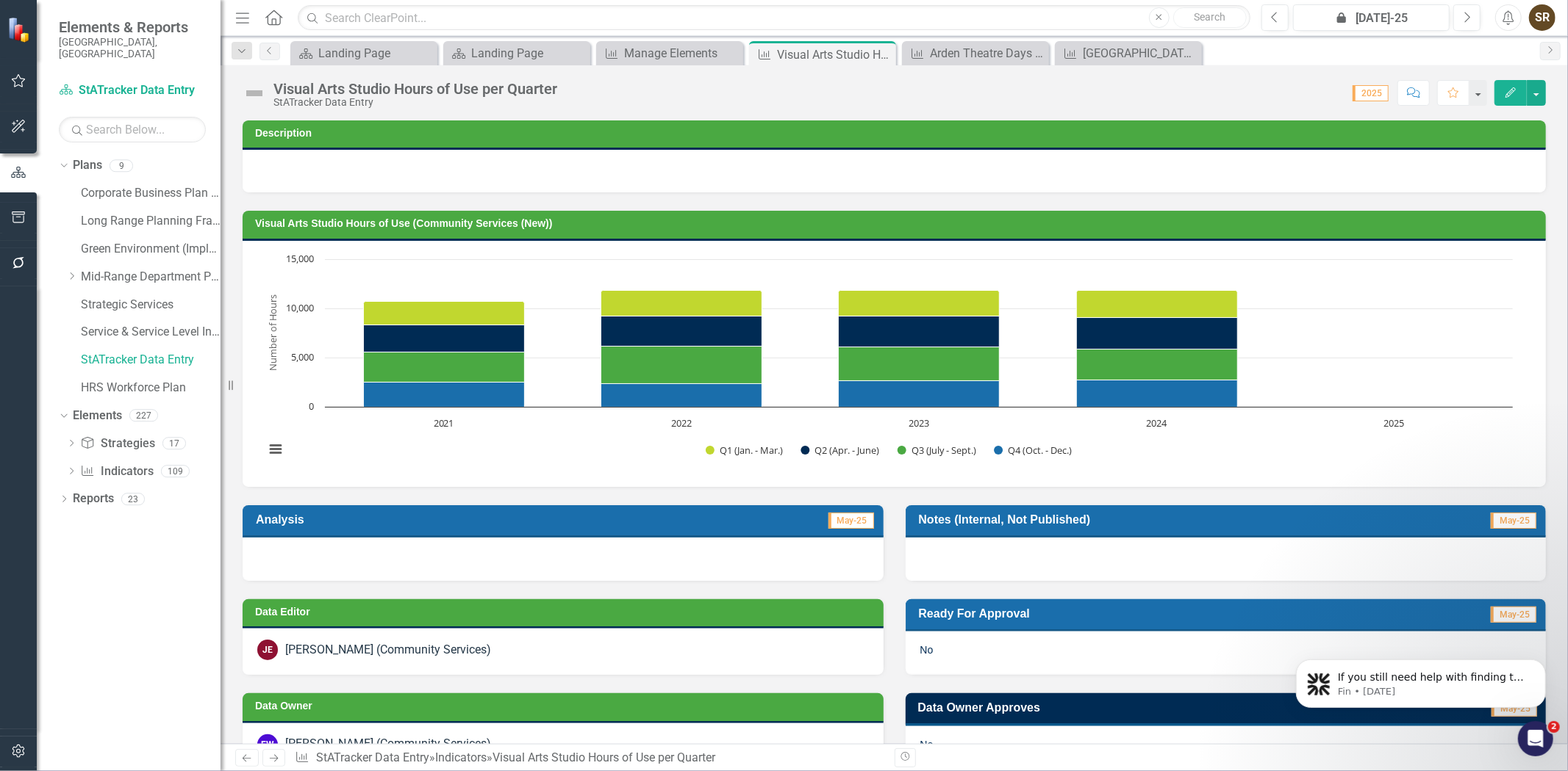
click at [607, 654] on div "JE [PERSON_NAME] (Community Services)" at bounding box center [563, 650] width 612 height 21
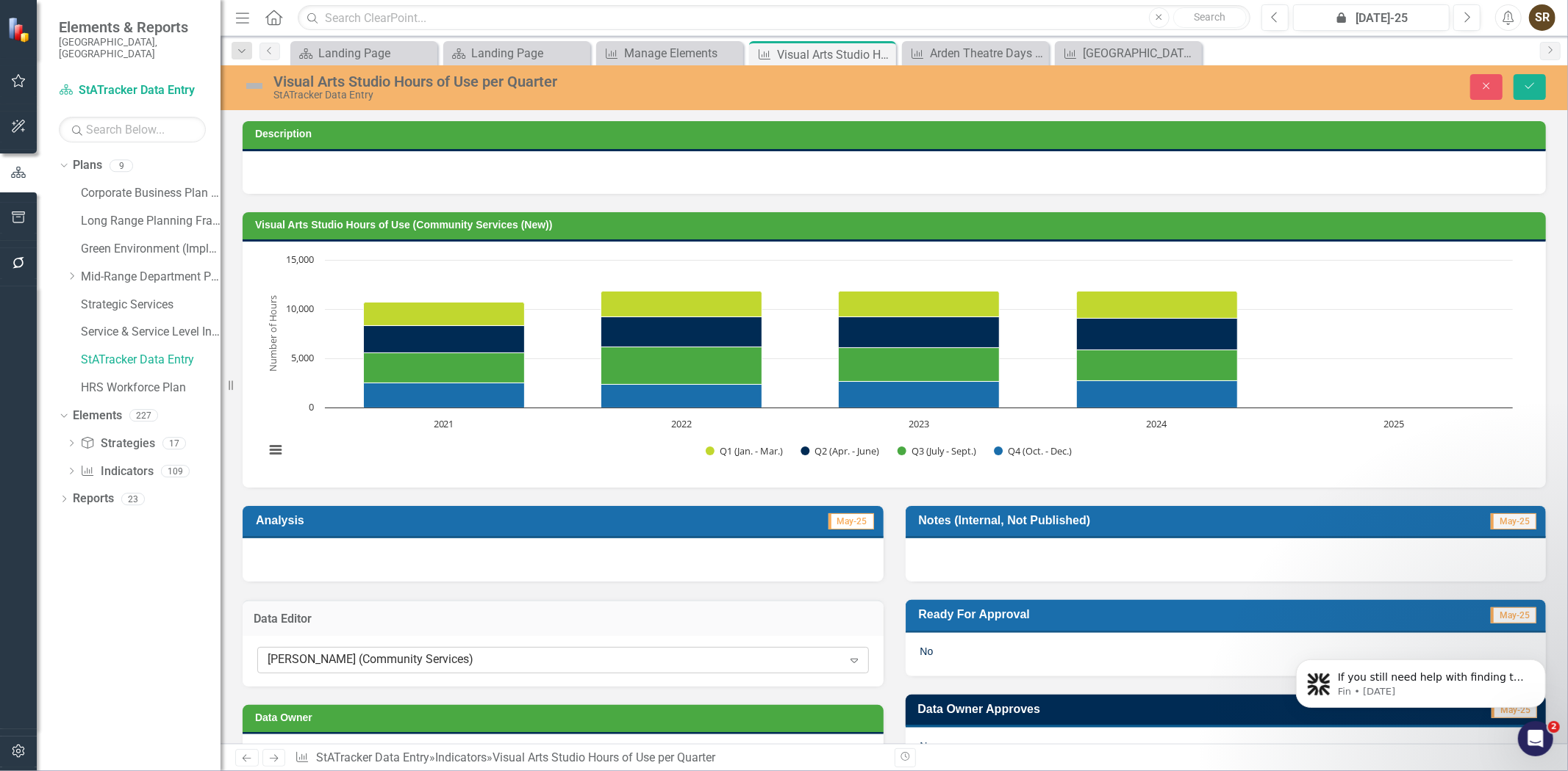
click at [608, 667] on div "[PERSON_NAME] (Community Services) Expand" at bounding box center [563, 660] width 612 height 27
type input "crys"
click at [548, 770] on div "Crys [PERSON_NAME] (Community Services)" at bounding box center [787, 783] width 1544 height 17
click at [1532, 85] on icon "Save" at bounding box center [1530, 86] width 13 height 10
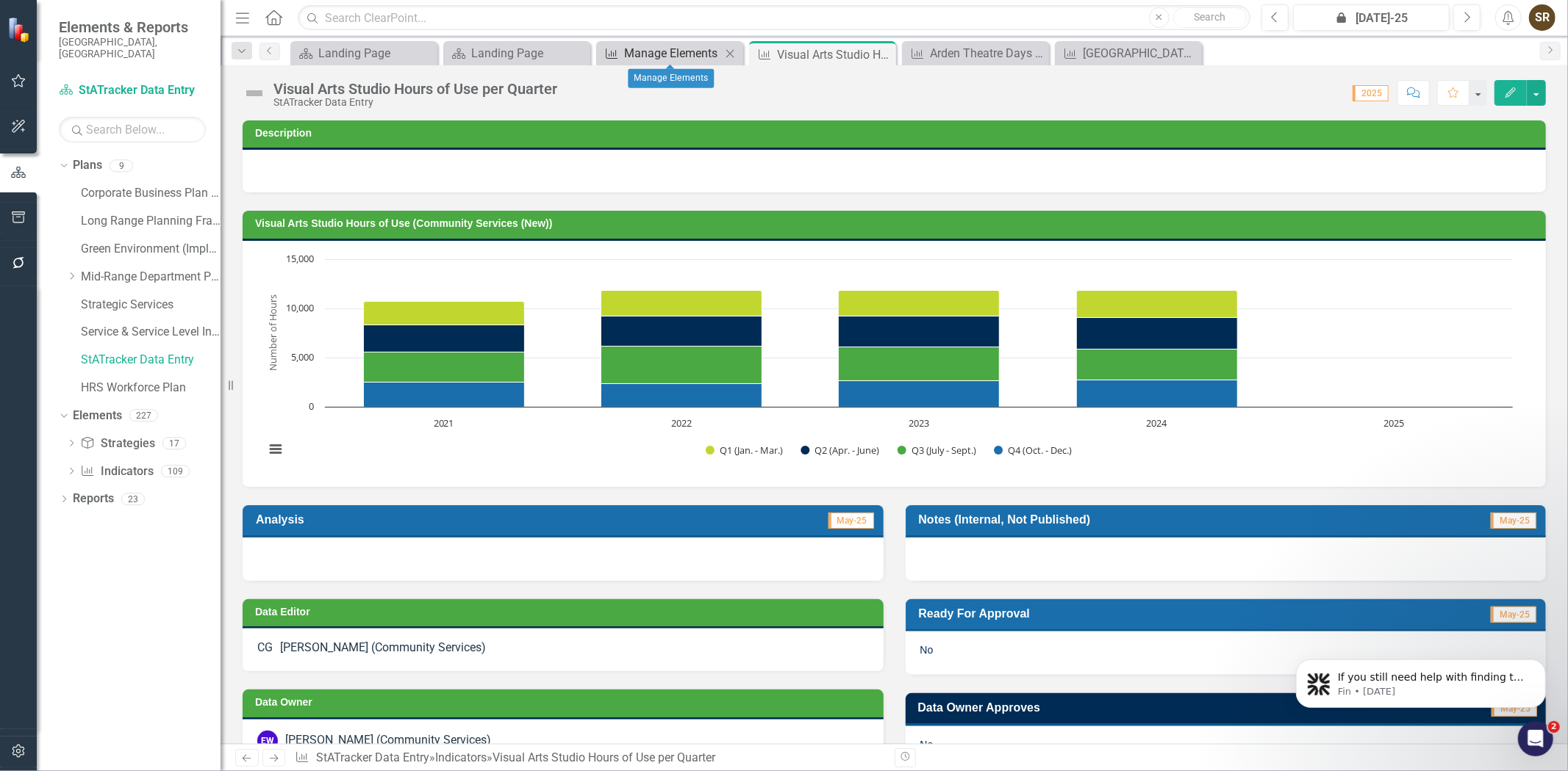
click at [658, 54] on div "Manage Elements" at bounding box center [672, 53] width 97 height 18
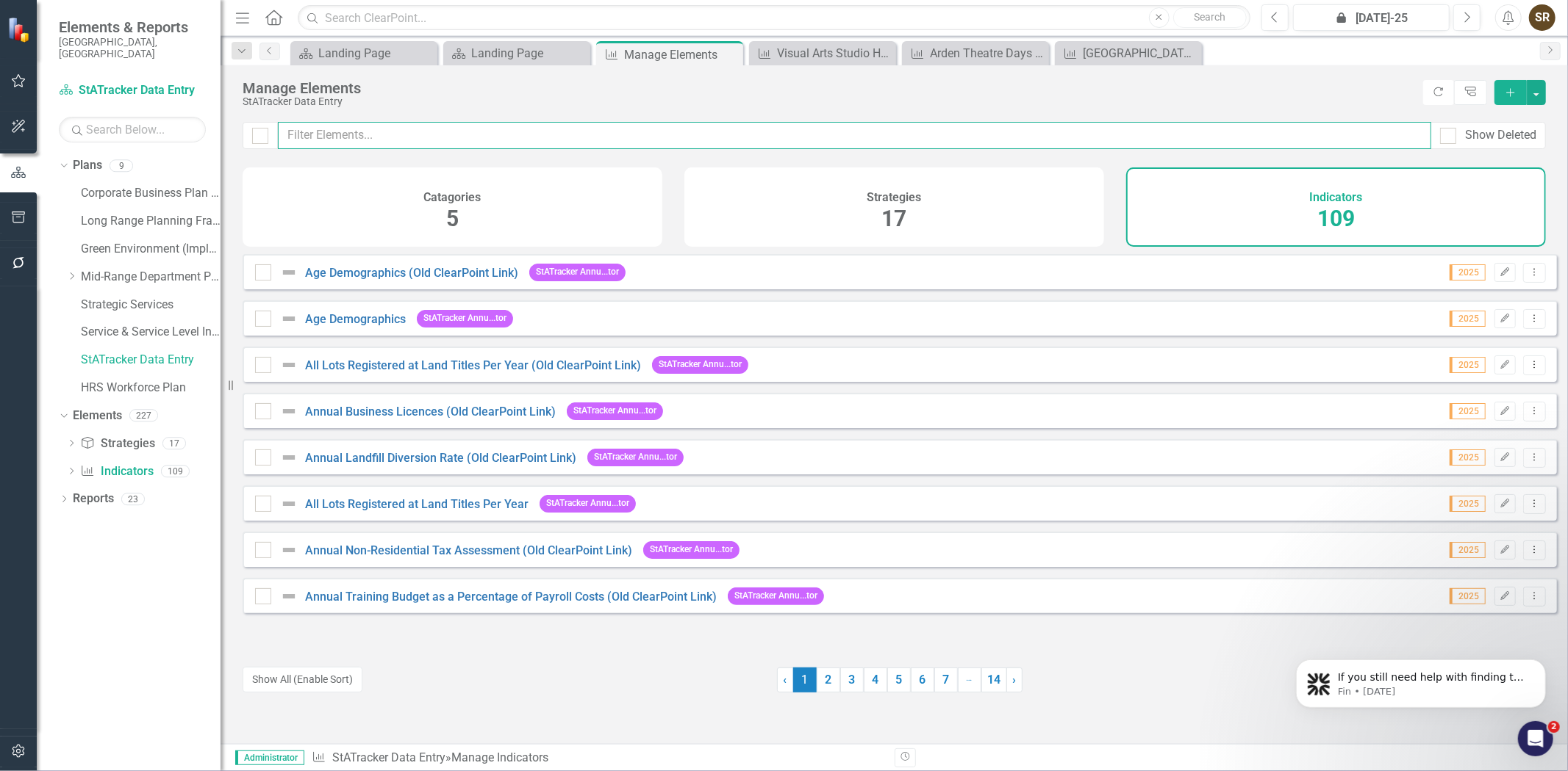
click at [514, 134] on input "text" at bounding box center [854, 135] width 1153 height 27
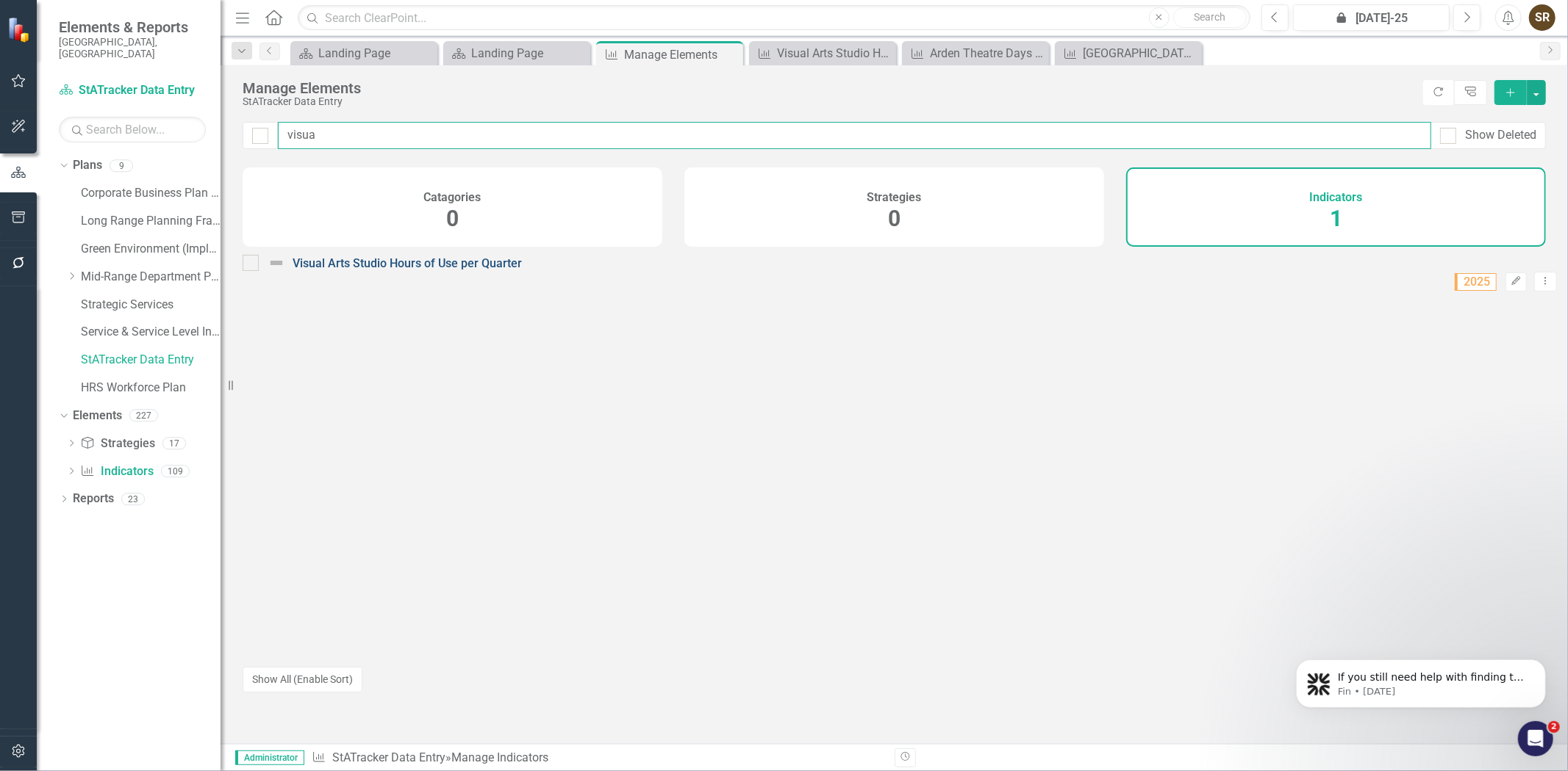
type input "visua"
click at [488, 270] on link "Visual Arts Studio Hours of Use per Quarter" at bounding box center [407, 263] width 229 height 14
